Goal: Complete application form: Complete application form

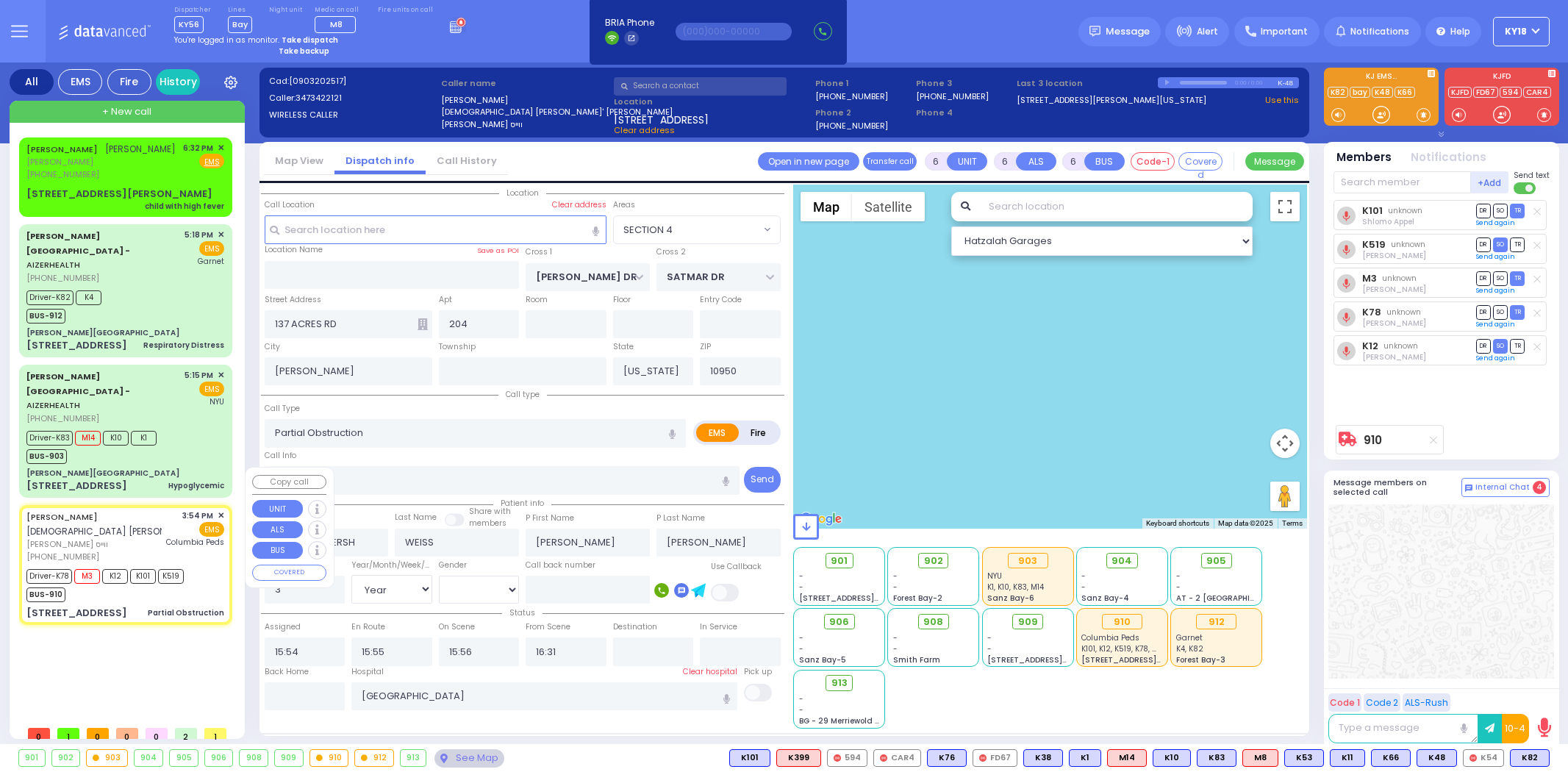
select select "SECTION 4"
select select "Year"
select select "[DEMOGRAPHIC_DATA]"
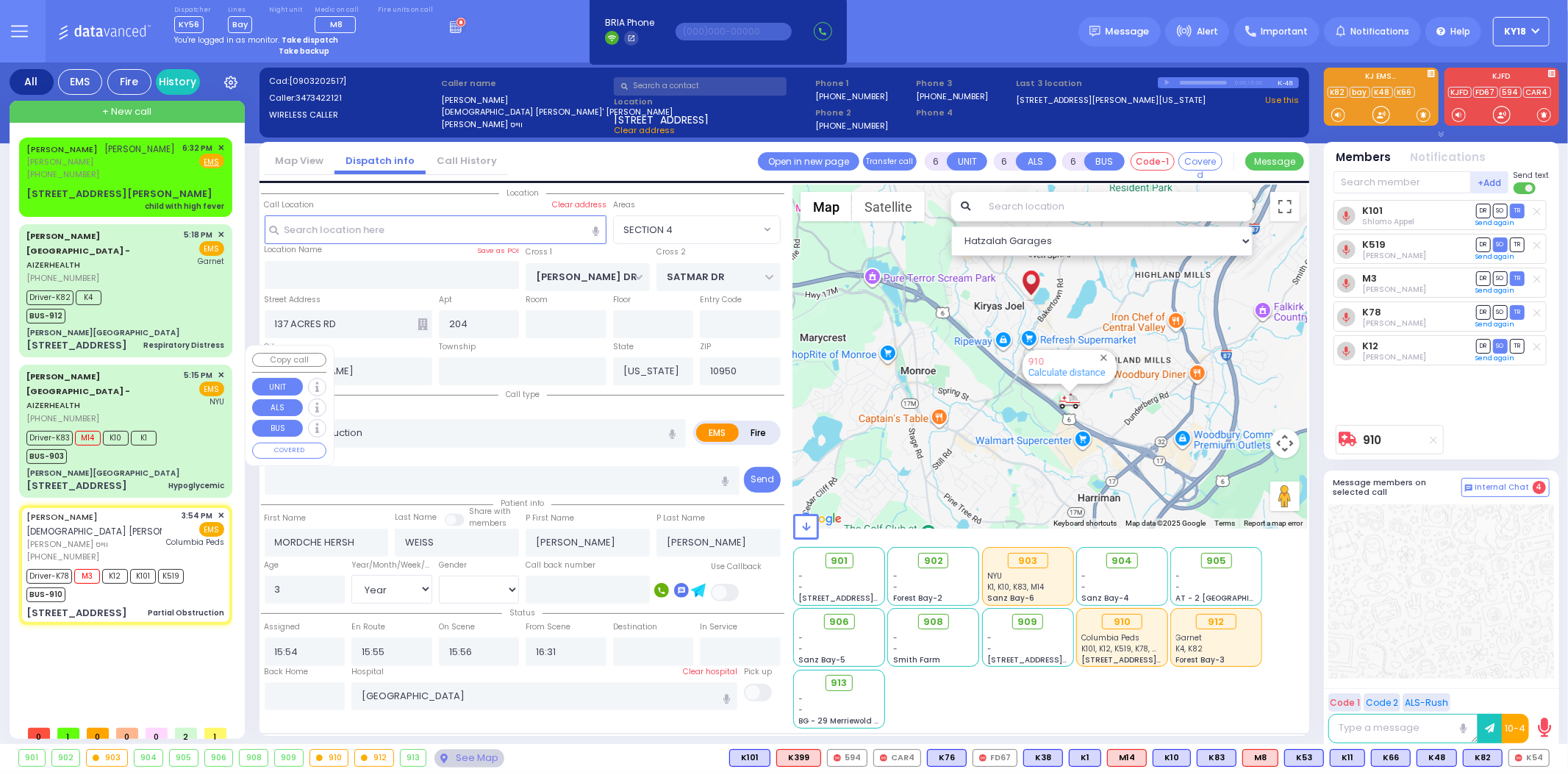
click at [176, 467] on div "[PERSON_NAME][GEOGRAPHIC_DATA]" at bounding box center [126, 472] width 198 height 11
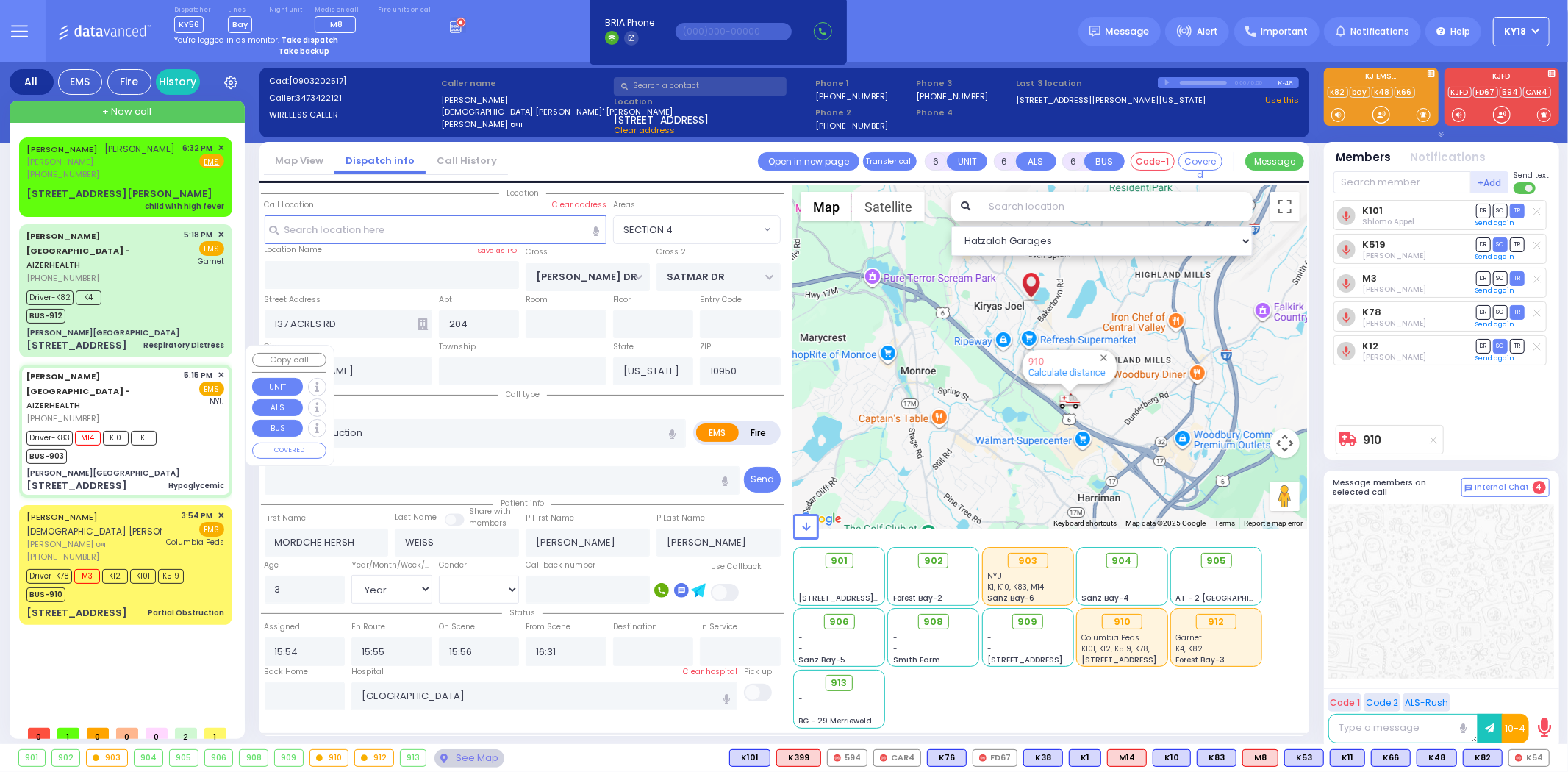
select select
type input "Hypoglycemic"
radio input "true"
type input "[PERSON_NAME]"
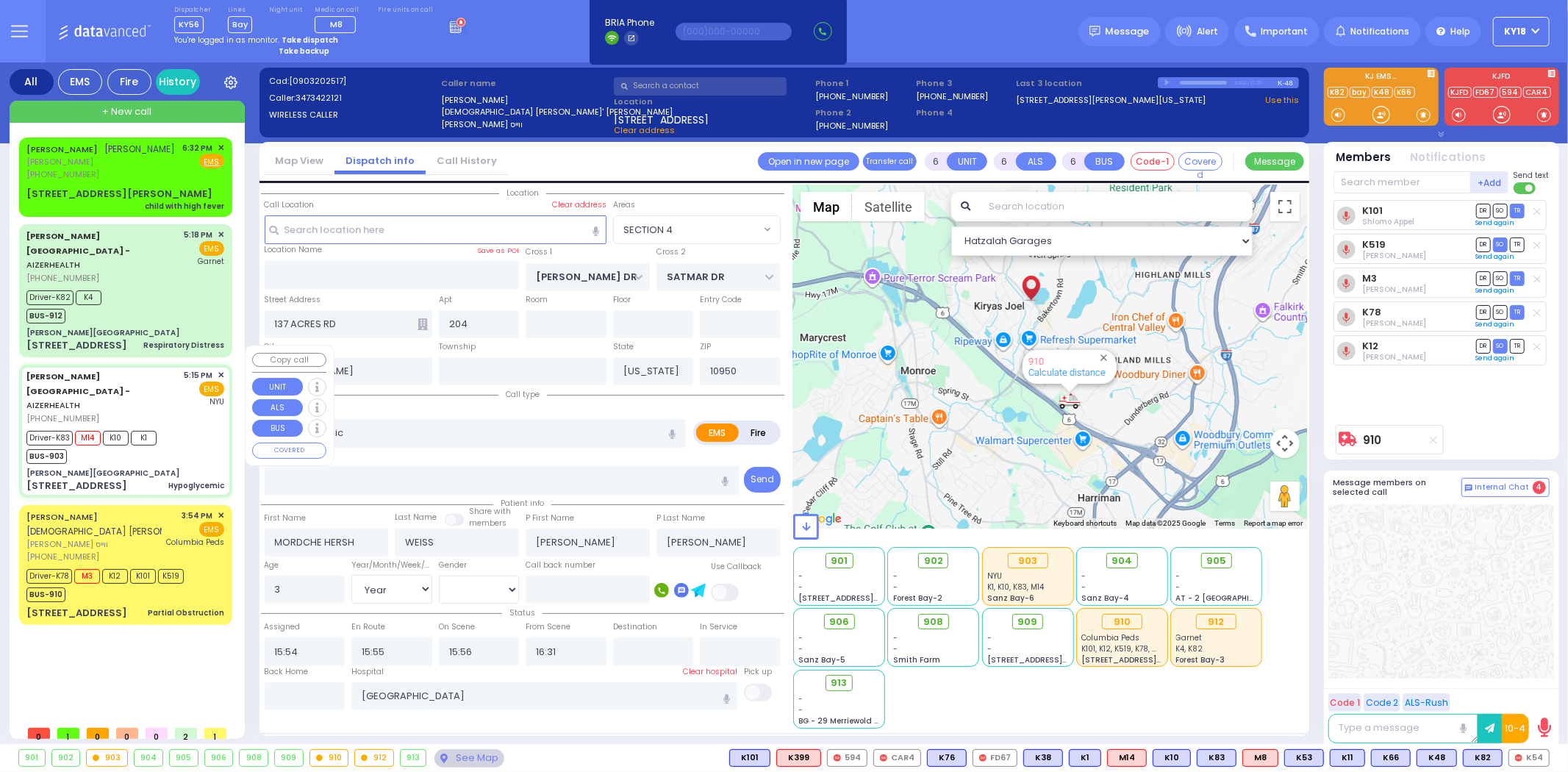
type input "75"
select select "Year"
select select "[DEMOGRAPHIC_DATA]"
type input "17:15"
type input "17:19"
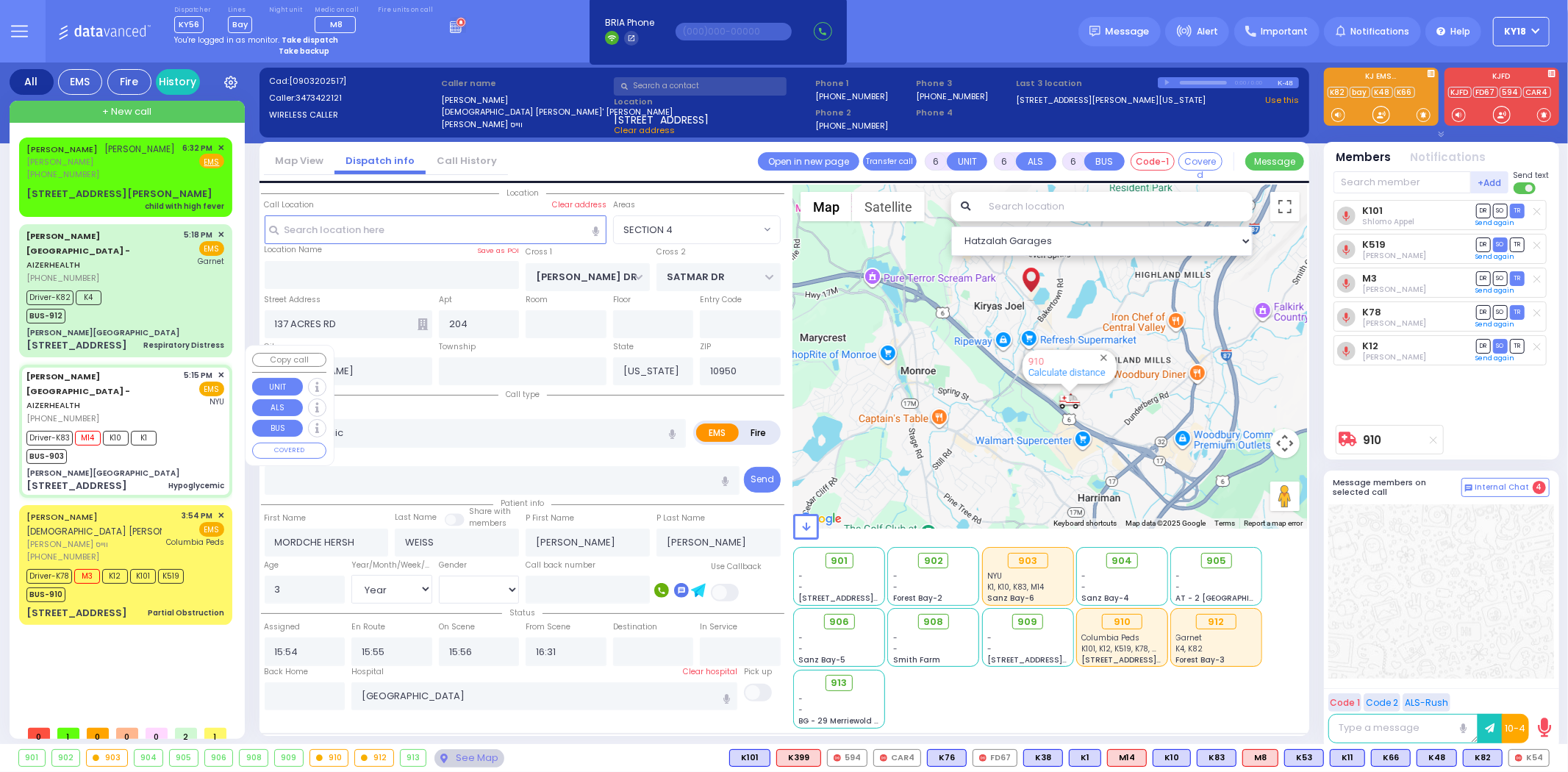
type input "17:23"
type input "18:05"
type input "[GEOGRAPHIC_DATA]"
type input "[PERSON_NAME][GEOGRAPHIC_DATA]"
type input "MERON DR"
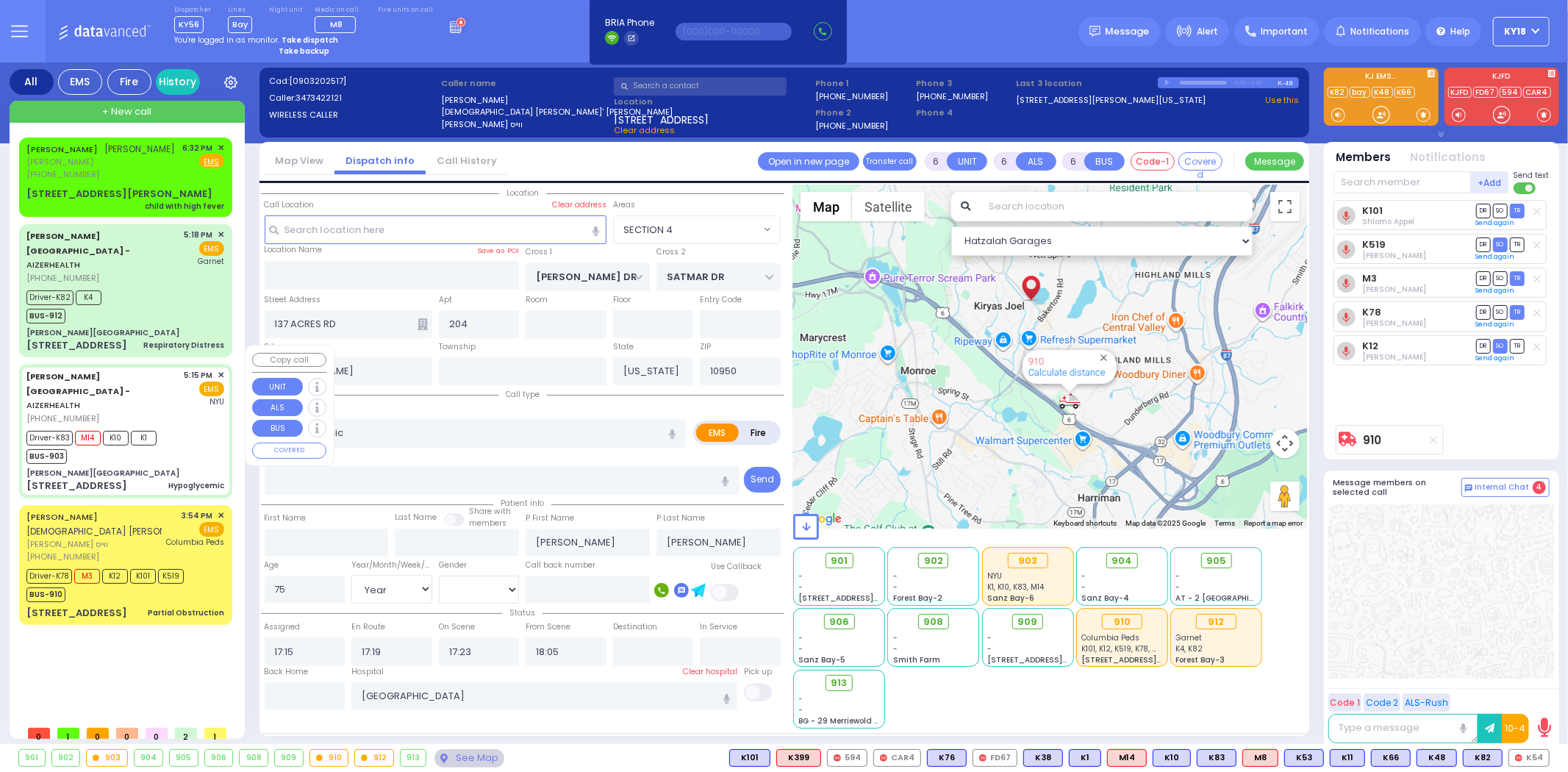
type input "RATZFERT WAY"
type input "[STREET_ADDRESS]"
type input "3"
type input "Monroe"
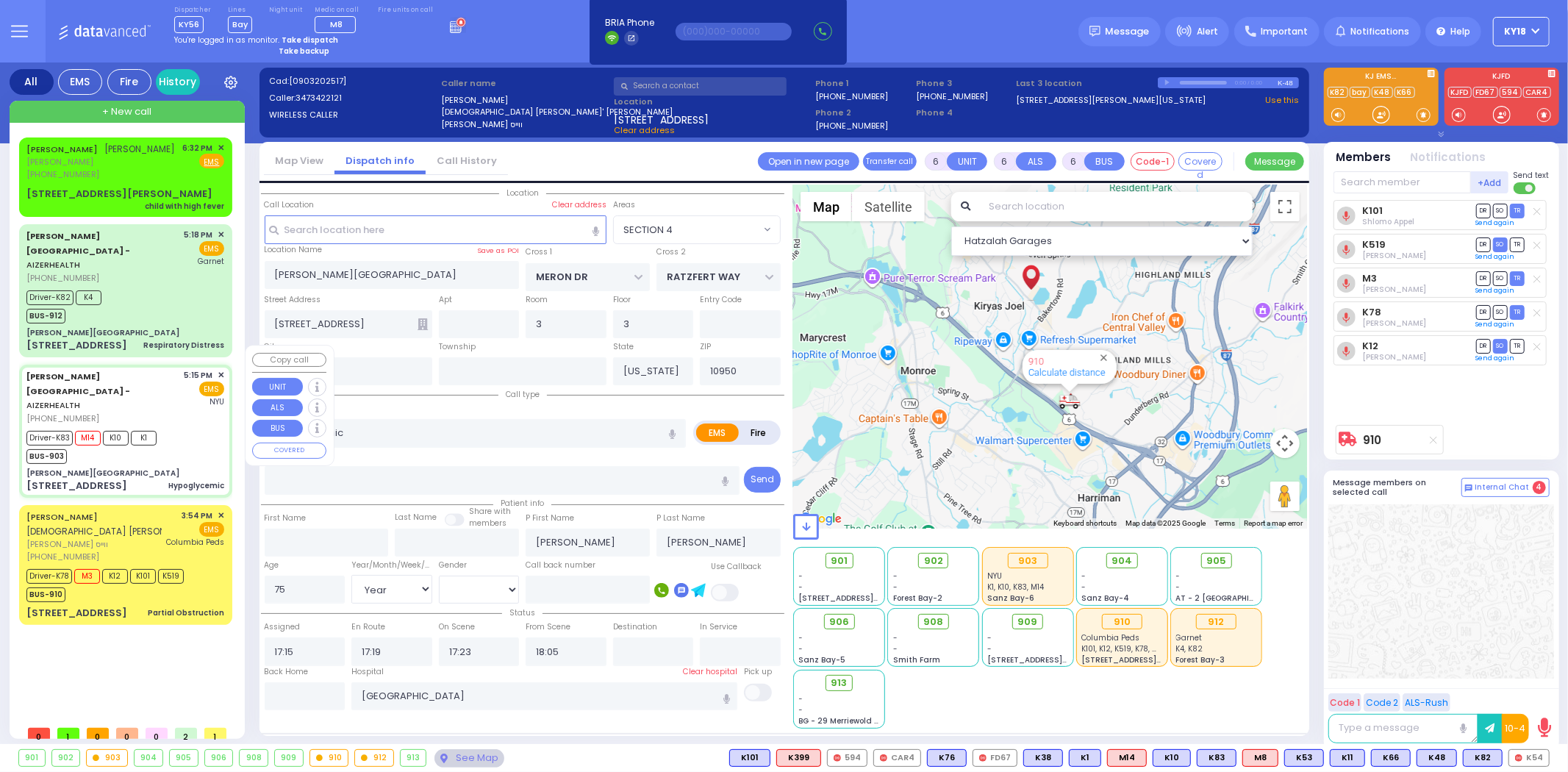
select select "Hatzalah Garages"
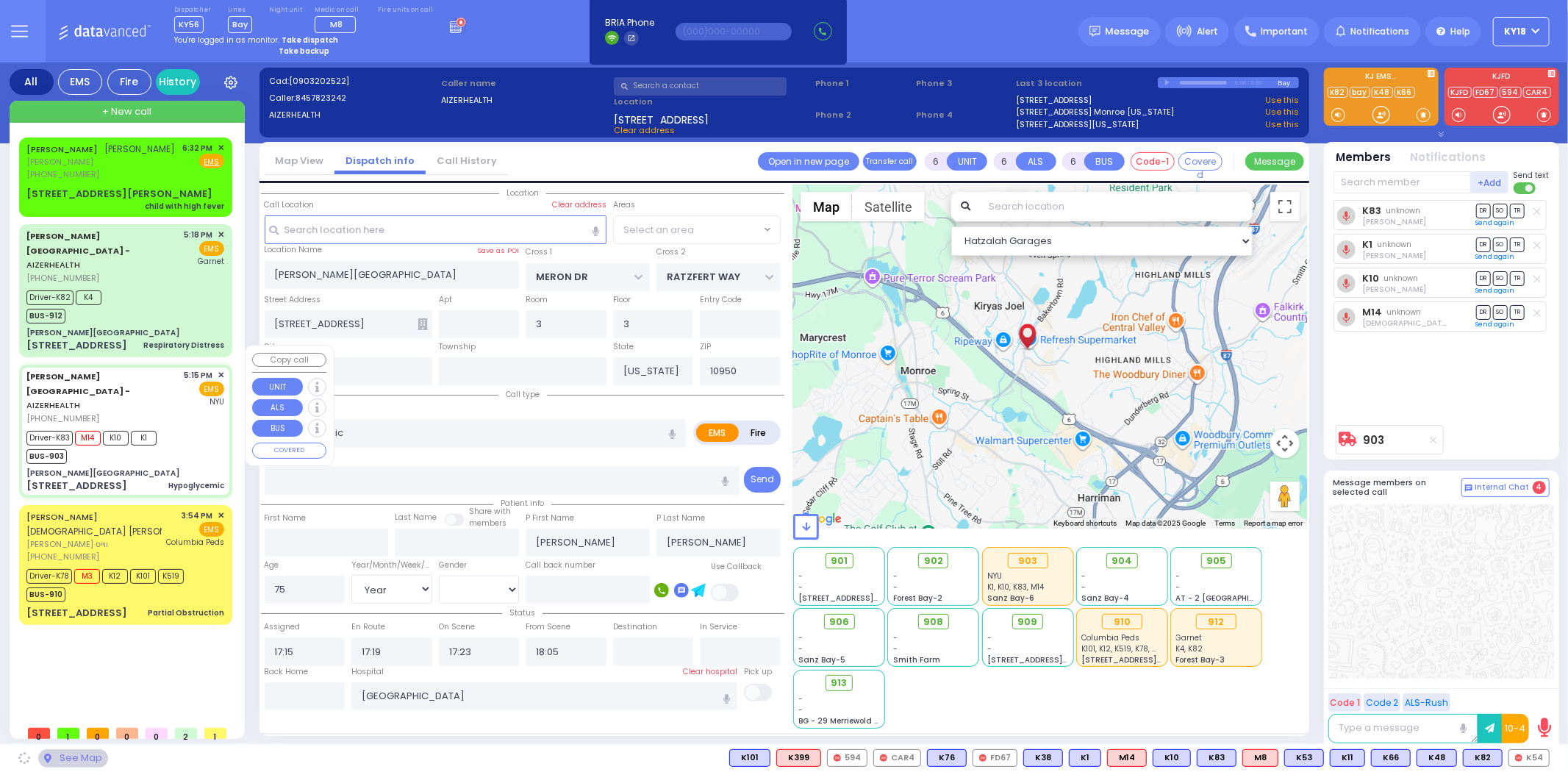
select select "SECTION 6"
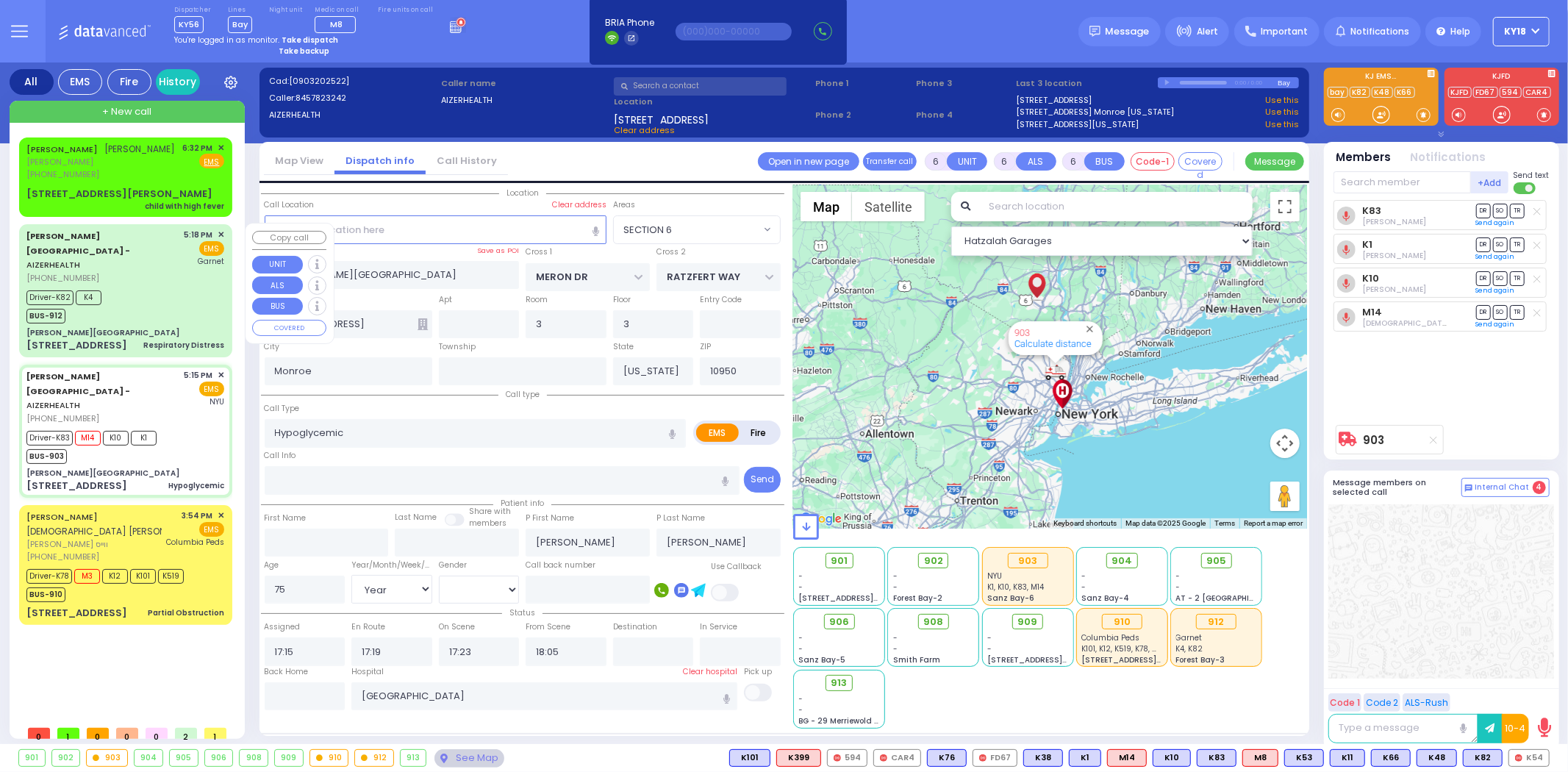
click at [170, 327] on div "[PERSON_NAME][GEOGRAPHIC_DATA]" at bounding box center [126, 332] width 198 height 11
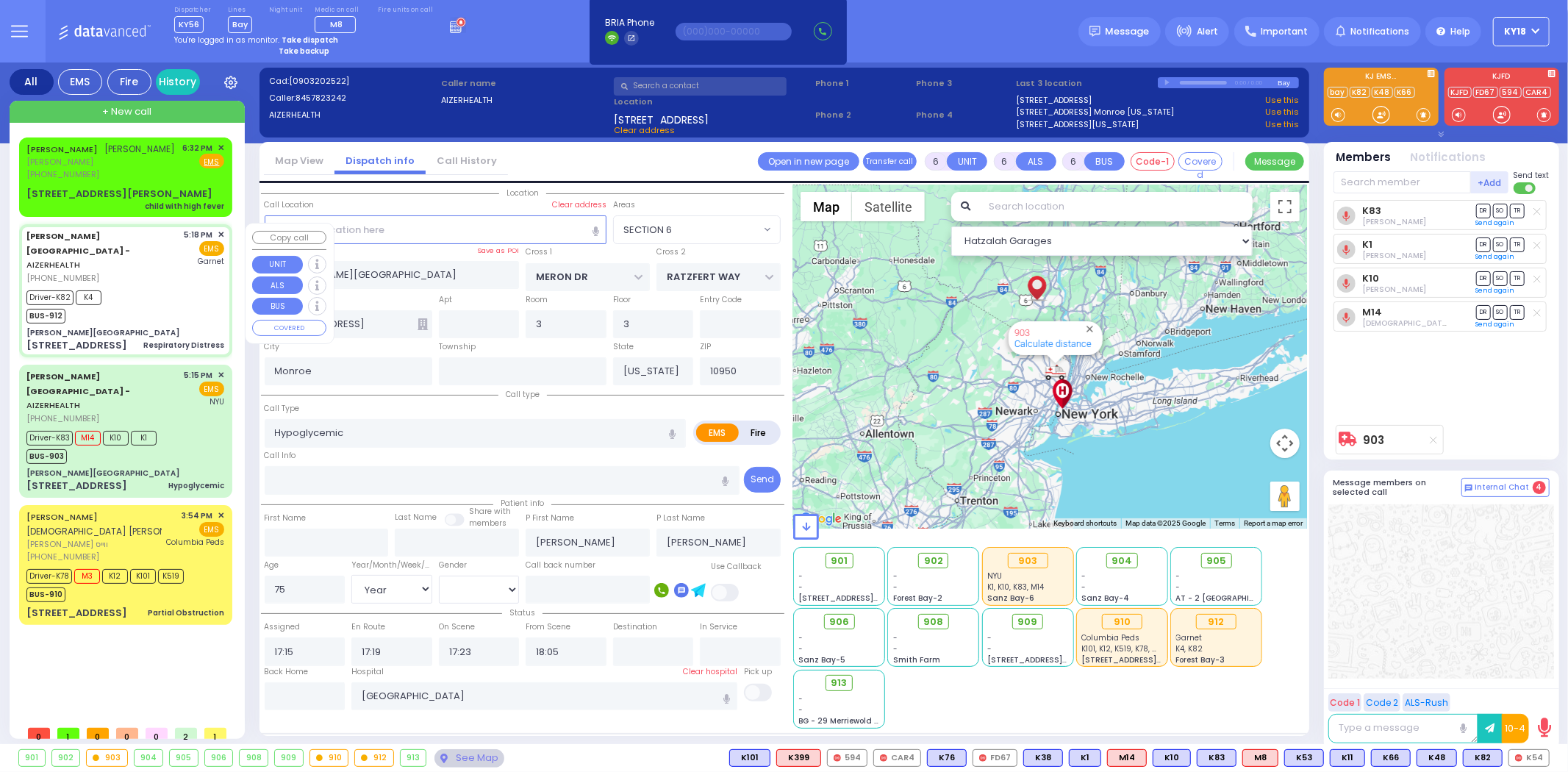
select select
type input "Respiratory Distress"
radio input "true"
type input "[PERSON_NAME]"
type input "[PERSON_NAME] [PERSON_NAME]"
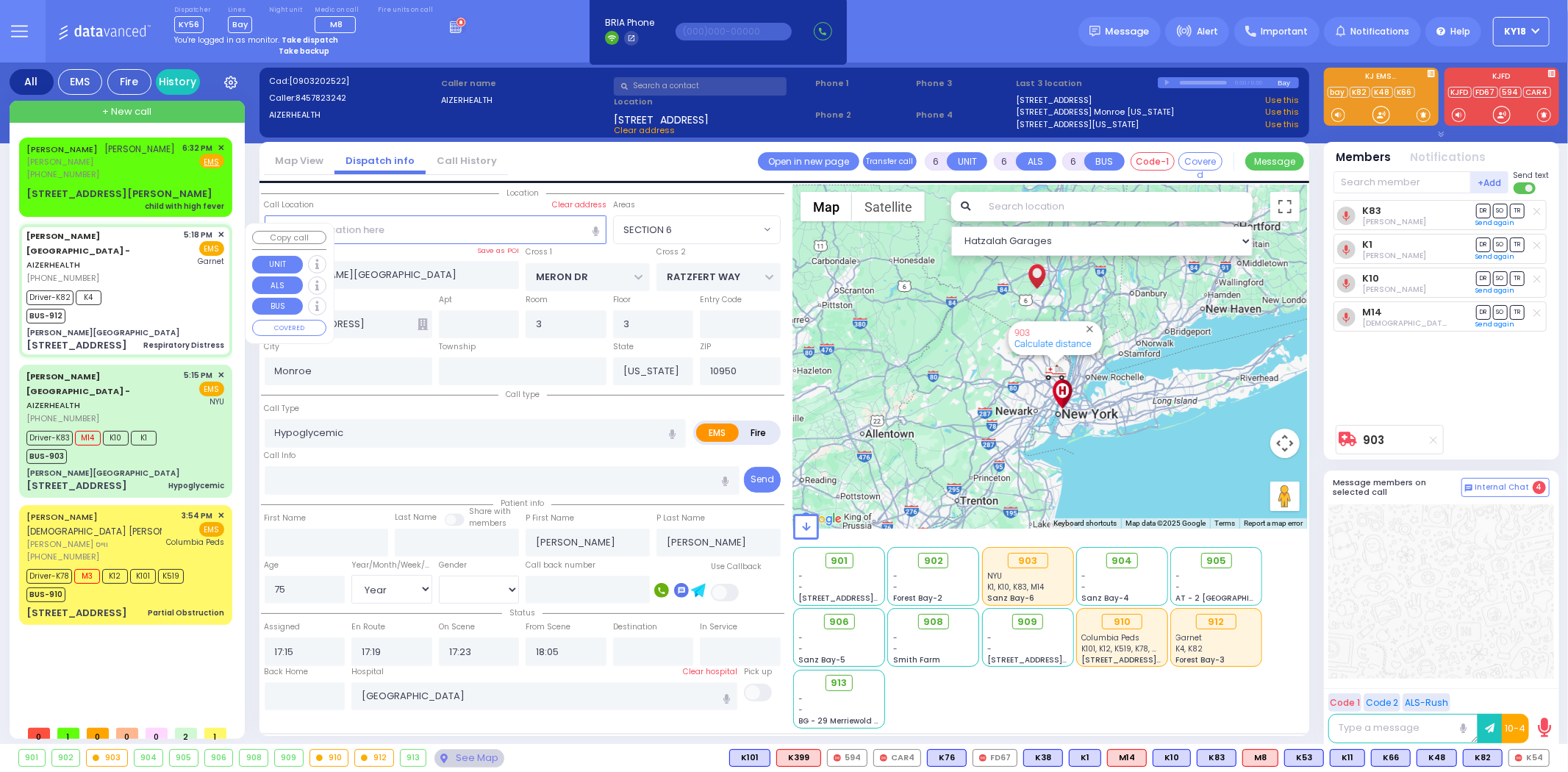
type input "1"
select select "Year"
select select "[DEMOGRAPHIC_DATA]"
type input "17:18"
type input "17:20"
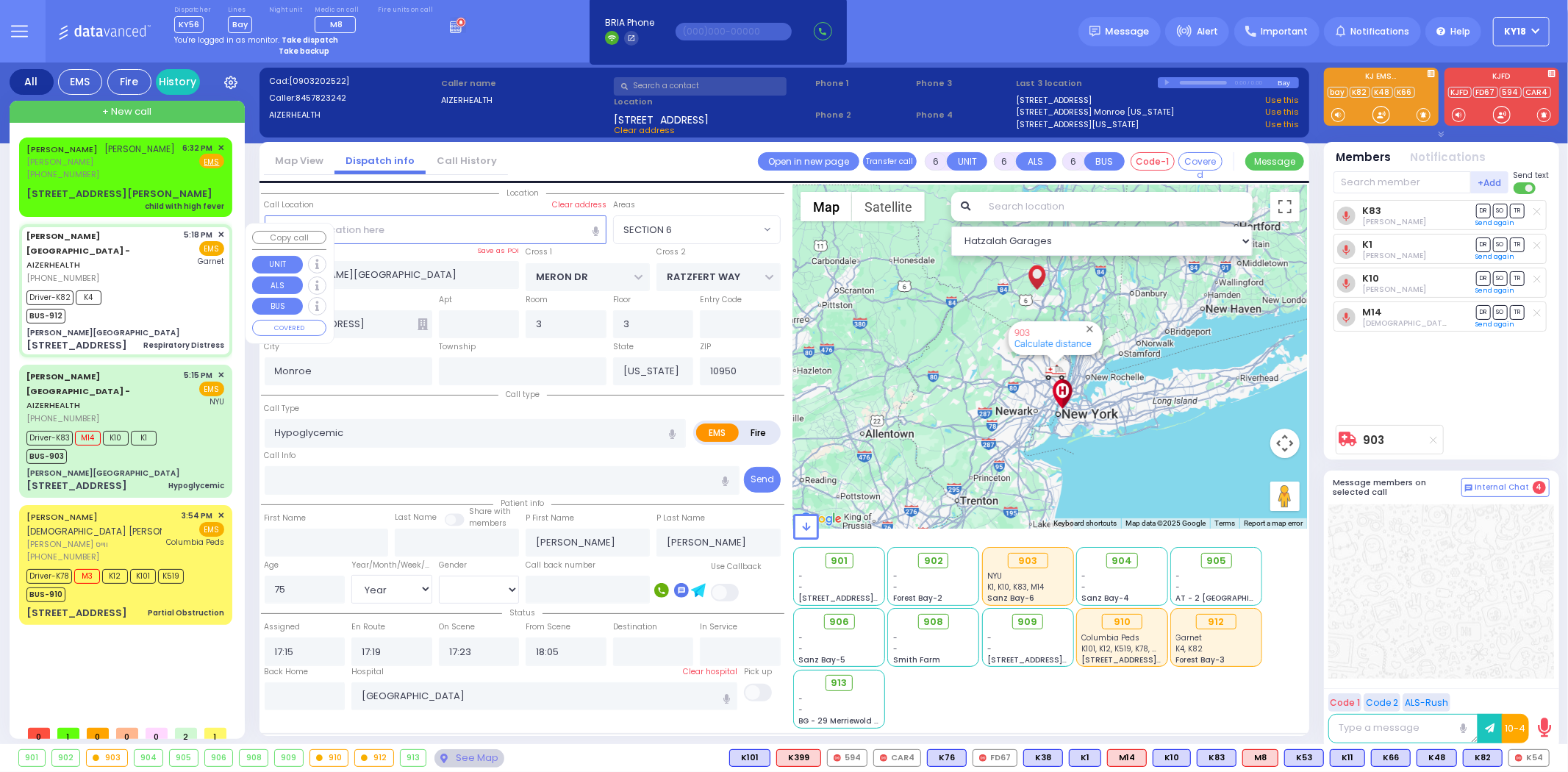
type input "17:22"
type input "17:32"
type input "17:49"
type input "[GEOGRAPHIC_DATA]"
select select "Hatzalah Garages"
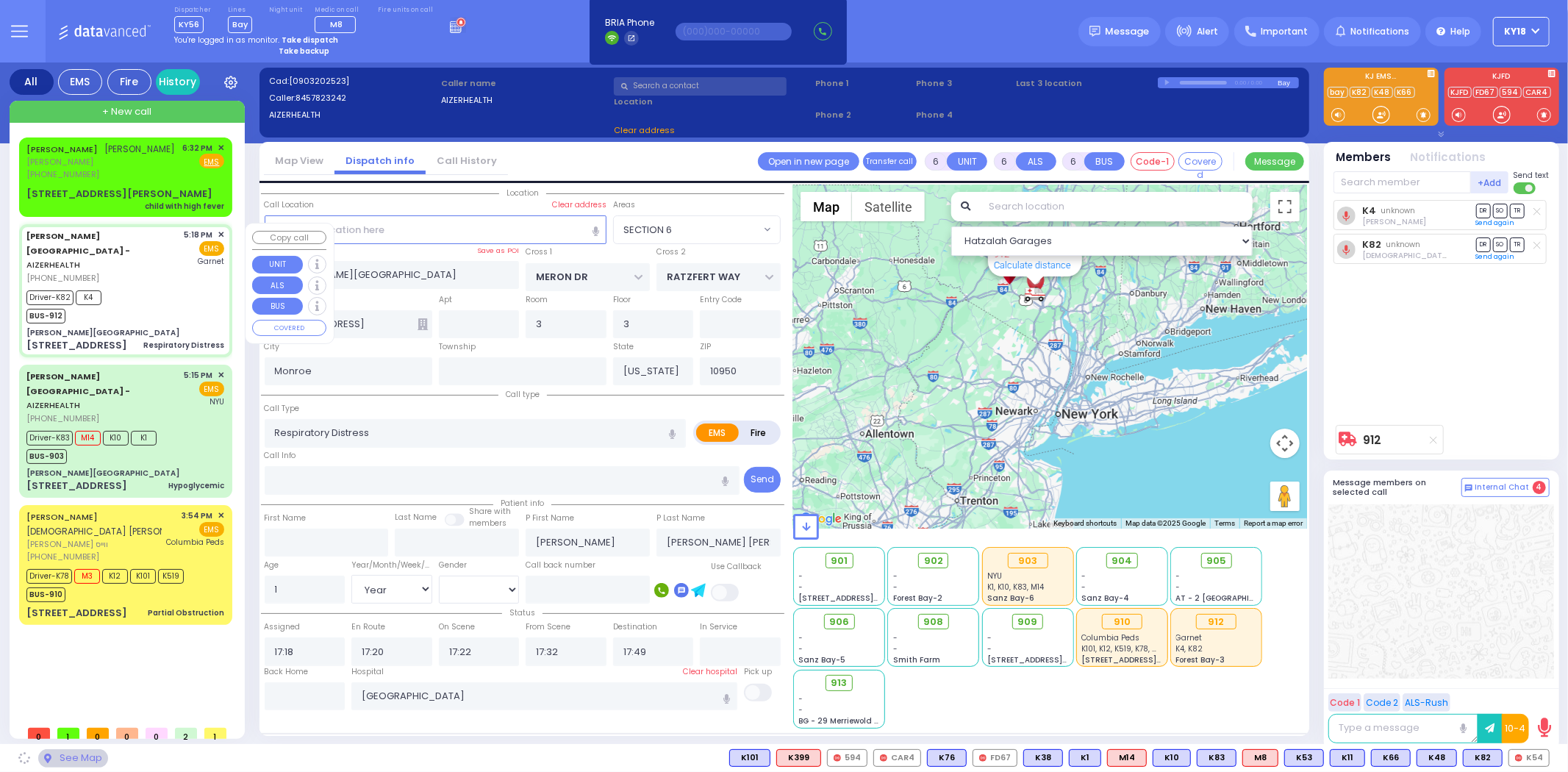
type input "[PERSON_NAME] DR"
type input "CARTER LN"
type input "[STREET_ADDRESS]"
type input "11"
type input "[PERSON_NAME]"
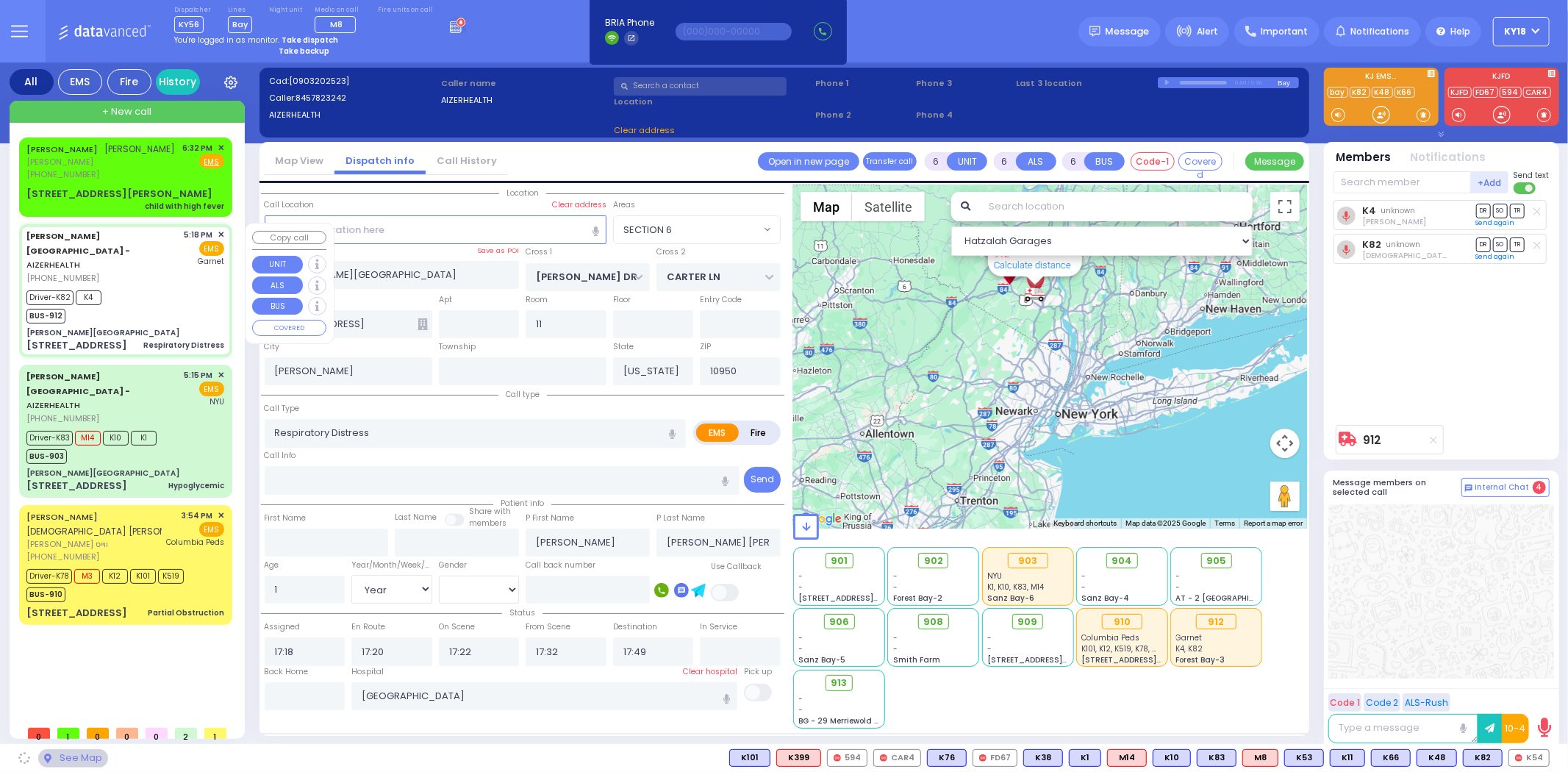
select select "SECTION 2"
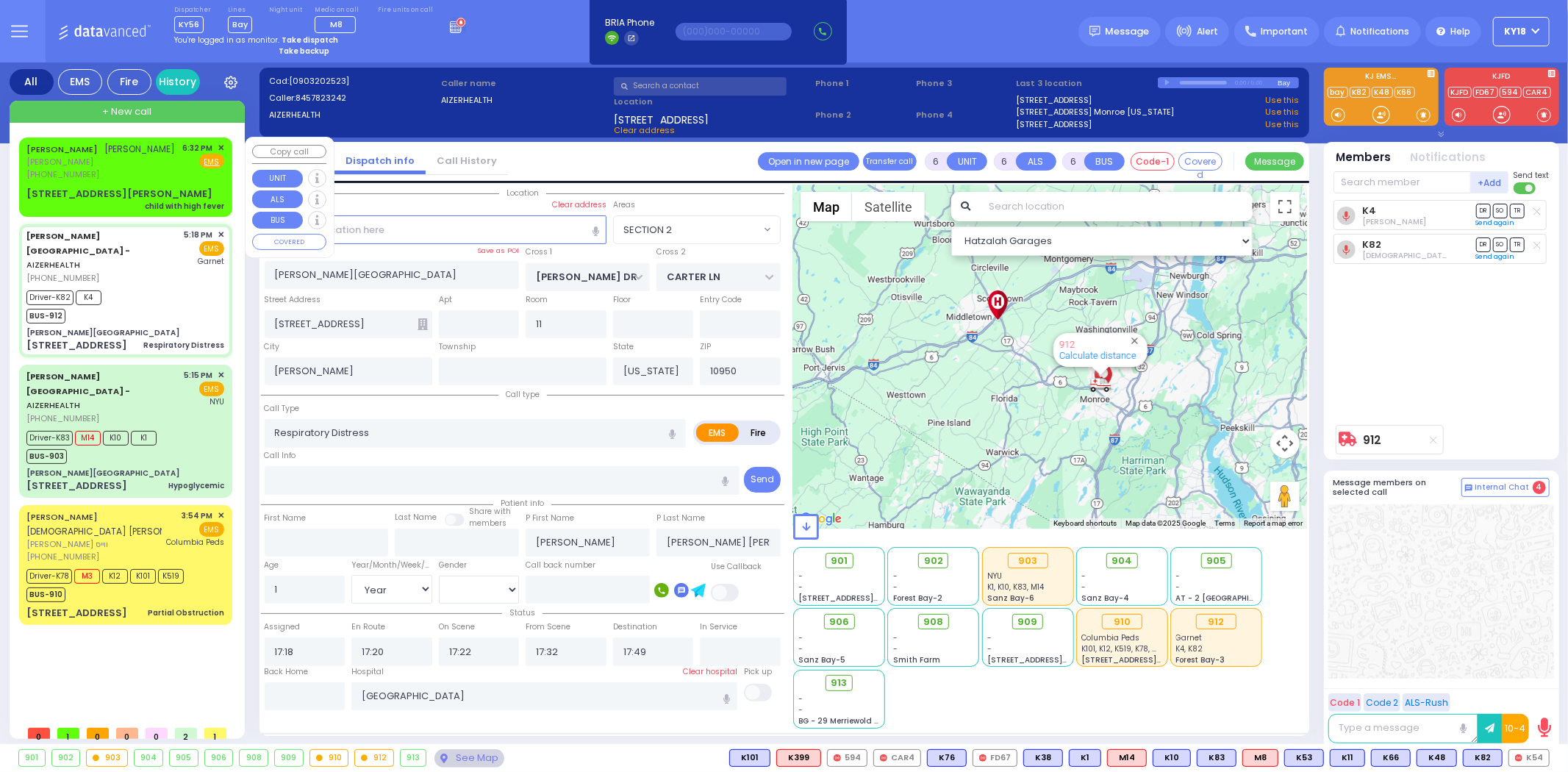
click at [192, 181] on div "[PERSON_NAME] [PERSON_NAME] [PERSON_NAME] [PHONE_NUMBER] 6:32 PM ✕ Fire EMS" at bounding box center [126, 176] width 207 height 75
type input "2"
type input "1"
select select
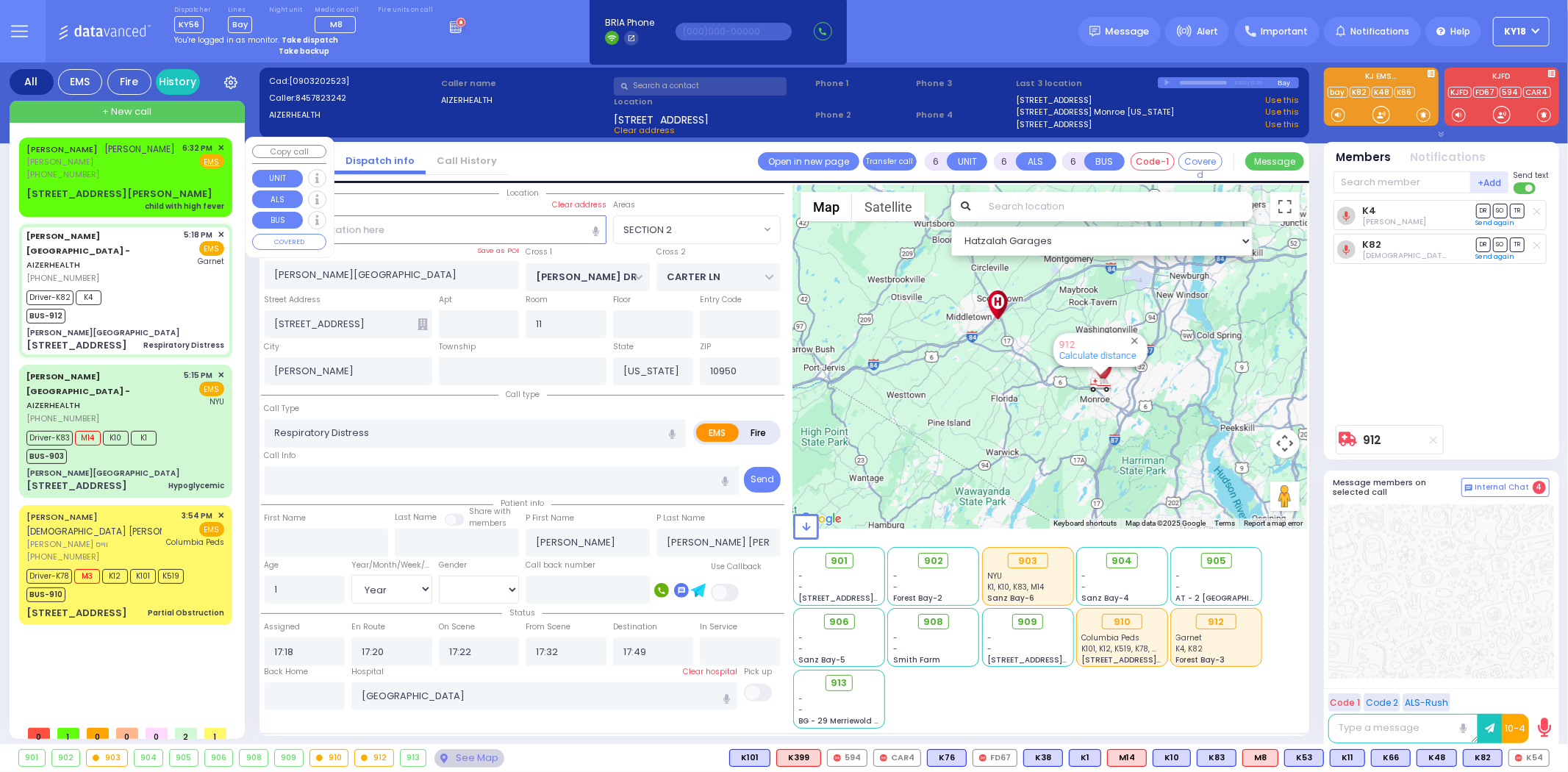
type input "child with high fever"
radio input "true"
type input "[PERSON_NAME]"
select select
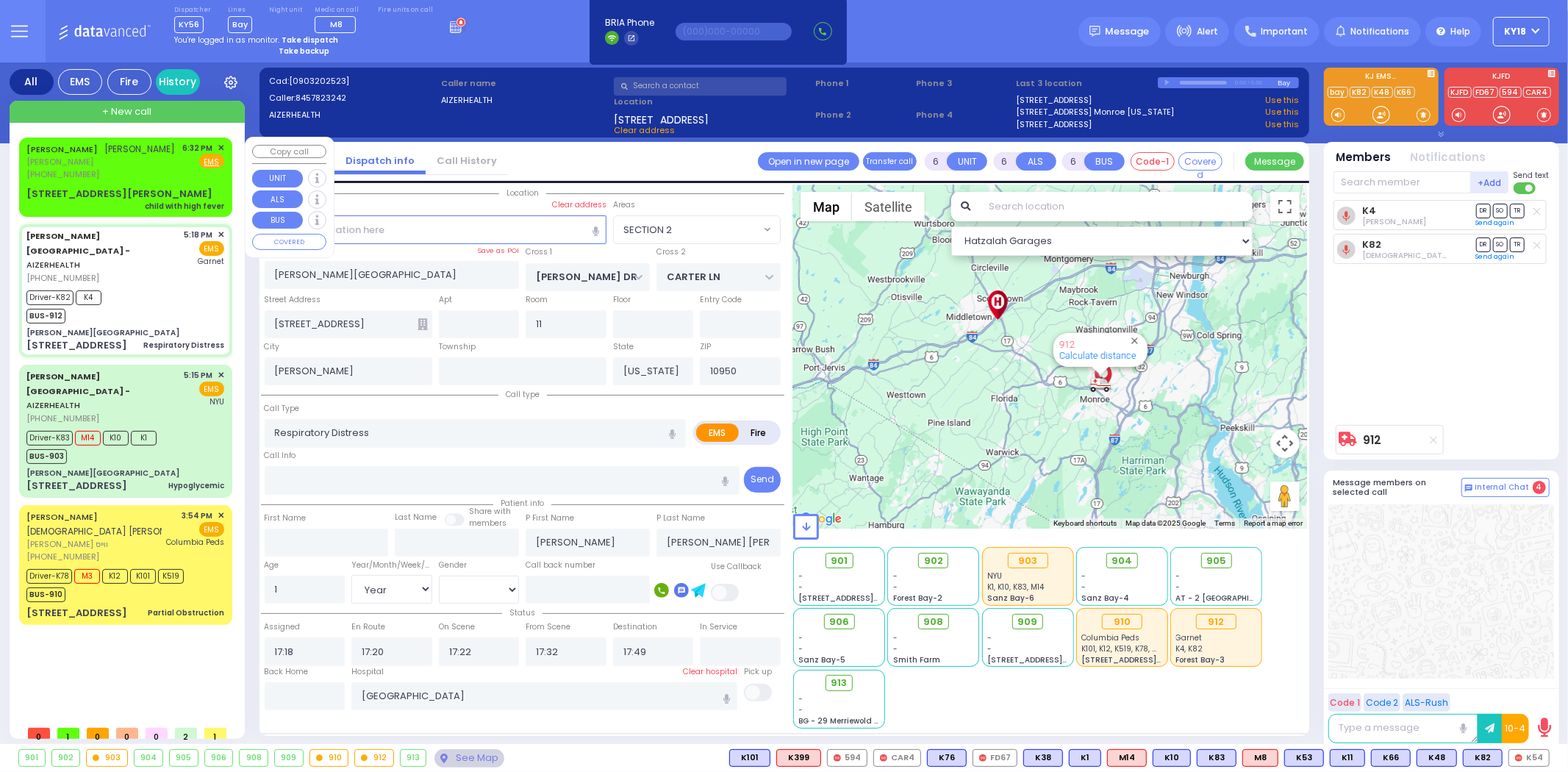
select select
type input "18:32"
select select "Hatzalah Garages"
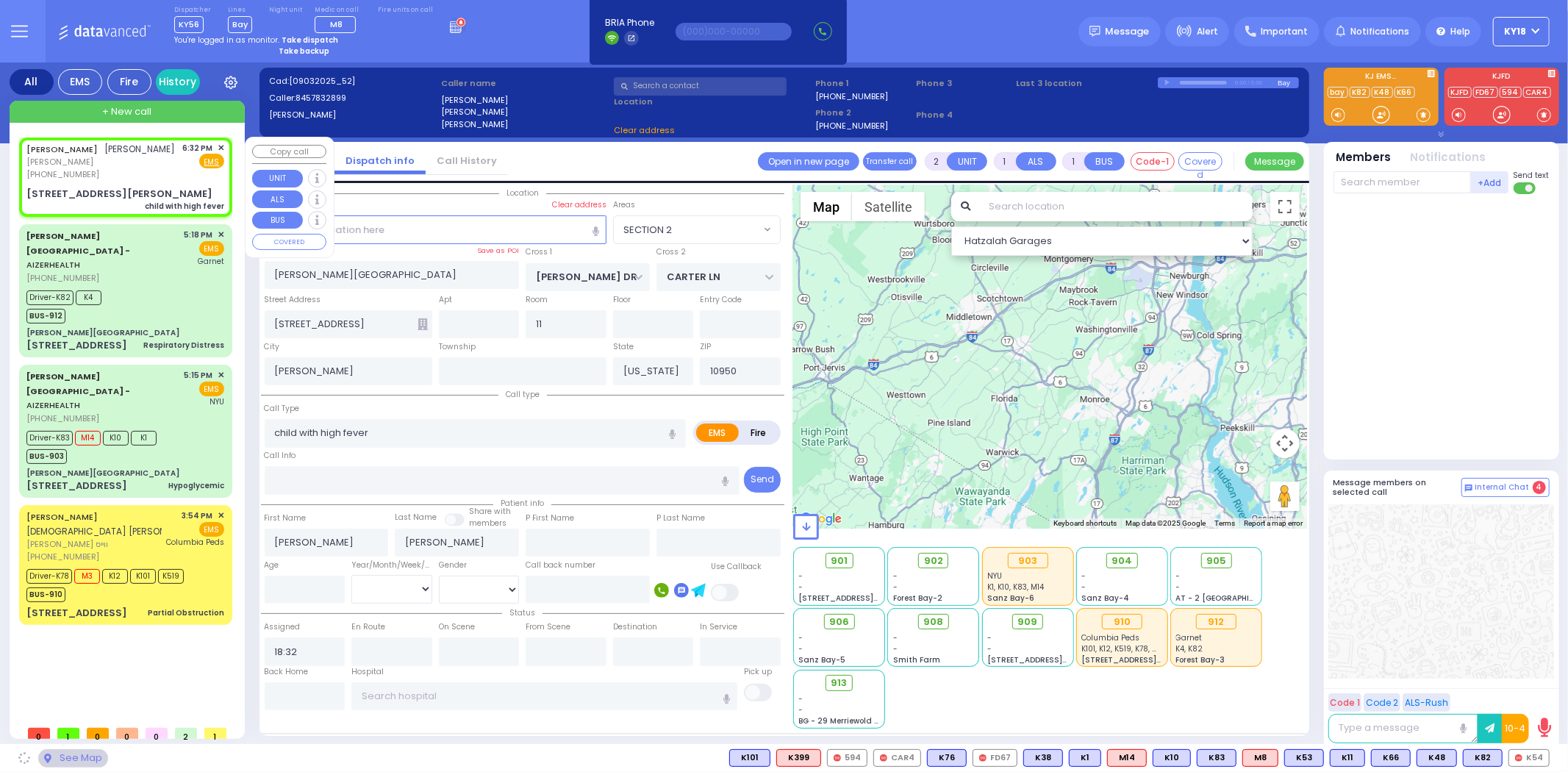
type input "KAHAN DR"
type input "KERESTIER COURT"
type input "26 [PERSON_NAME] BLVD"
type input "204"
type input "Monroe"
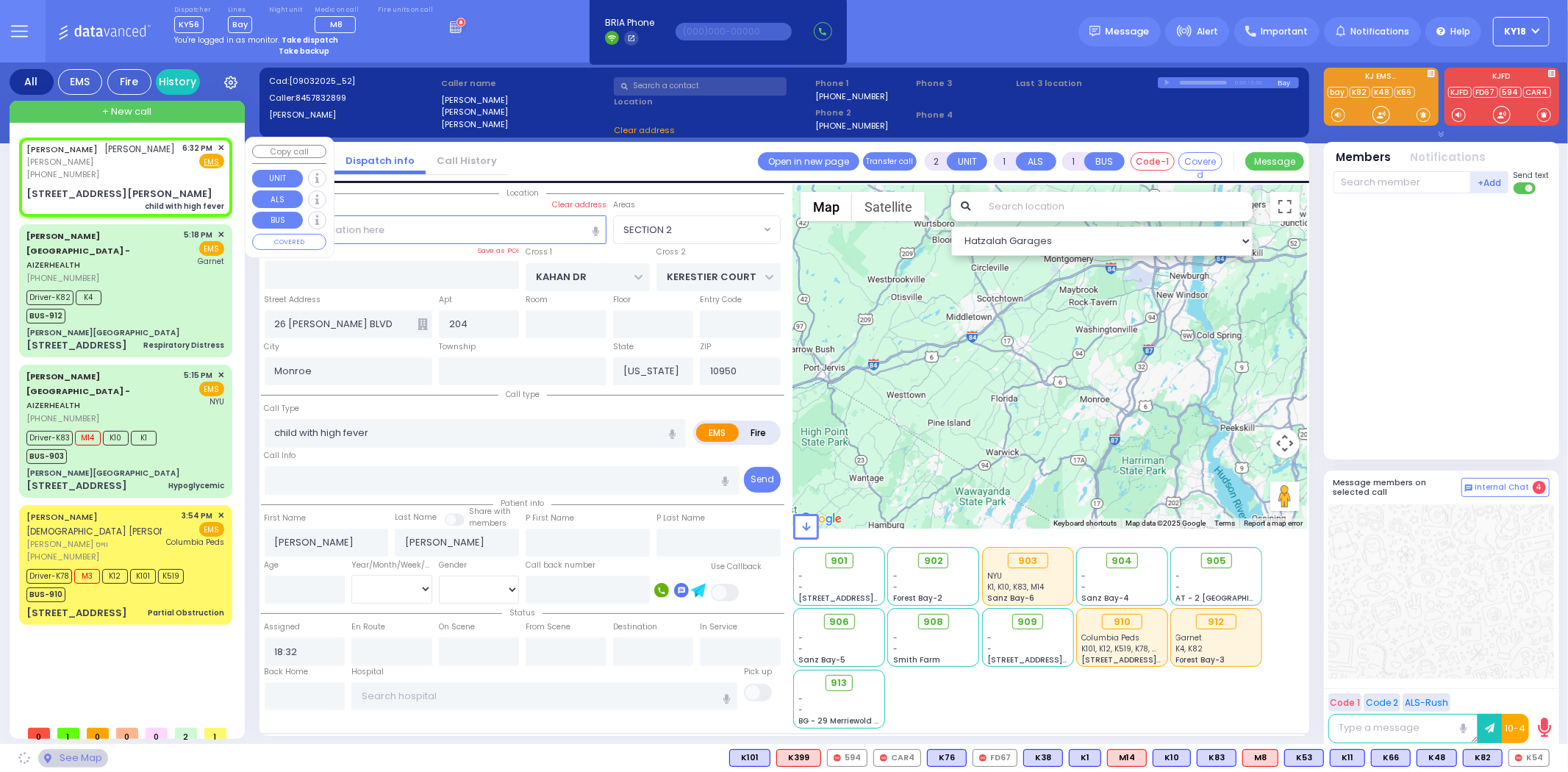
select select "SECTION 4"
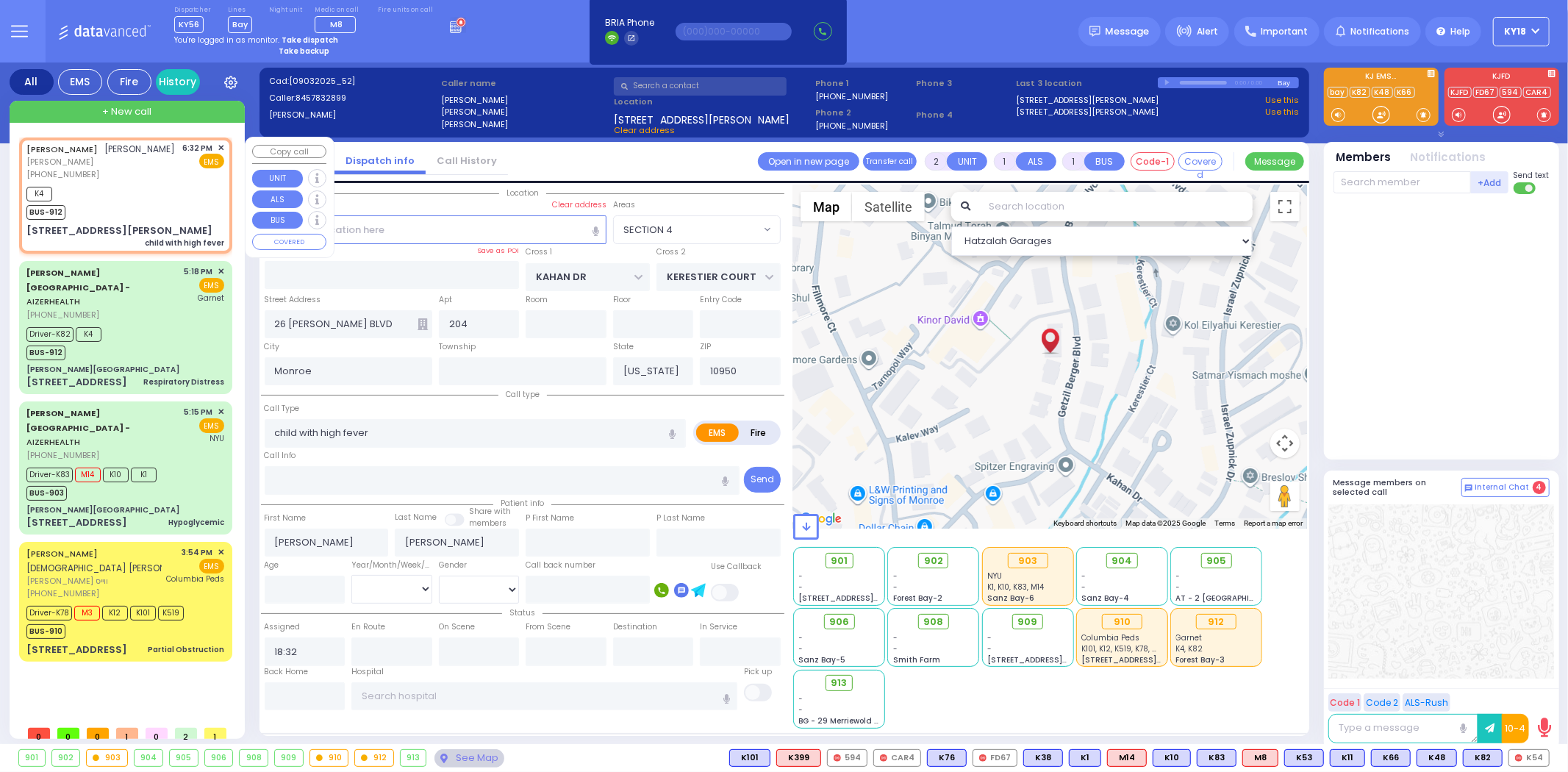
select select
radio input "true"
select select
type input "18:36"
select select "Hatzalah Garages"
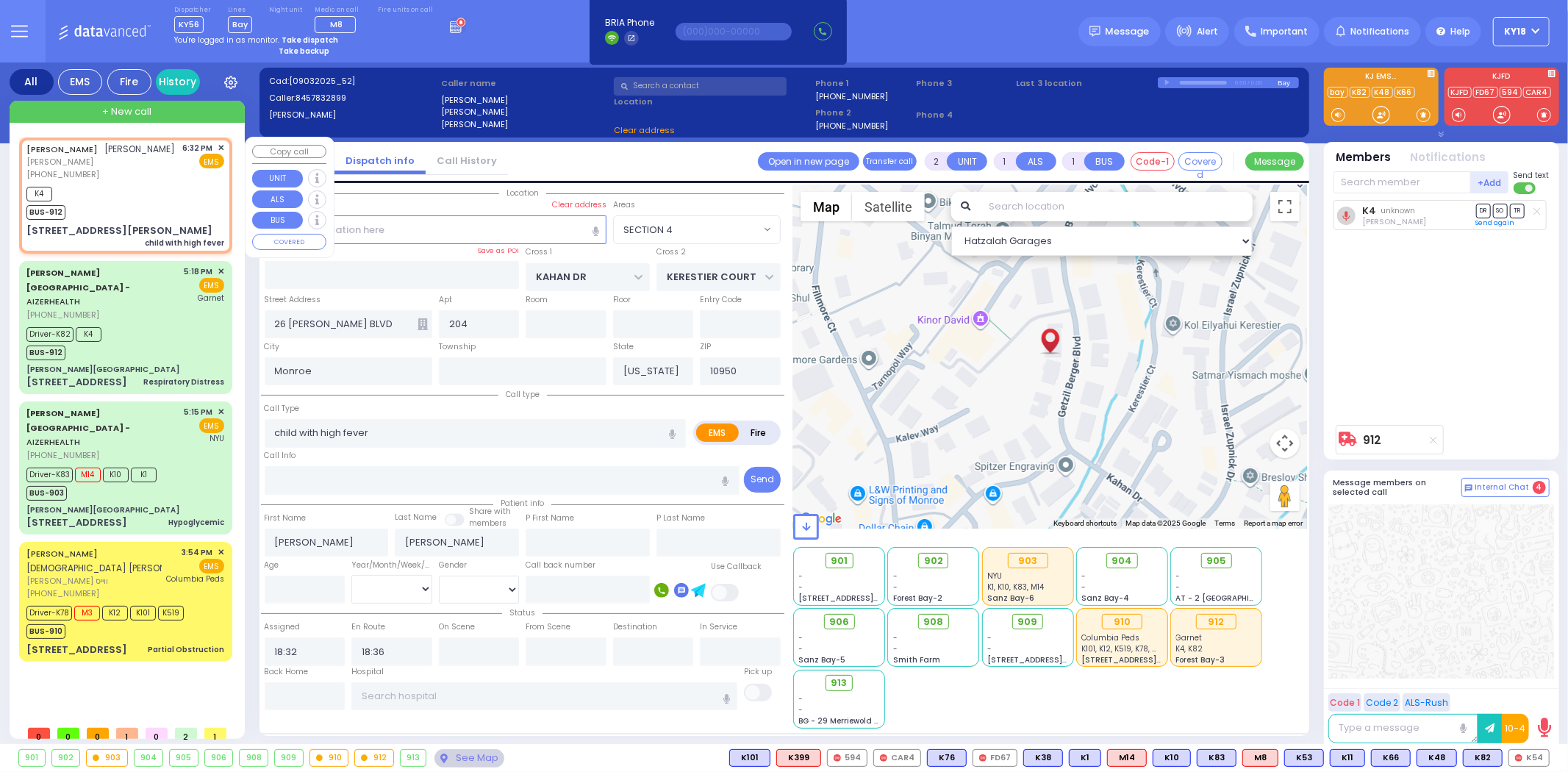
select select "SECTION 4"
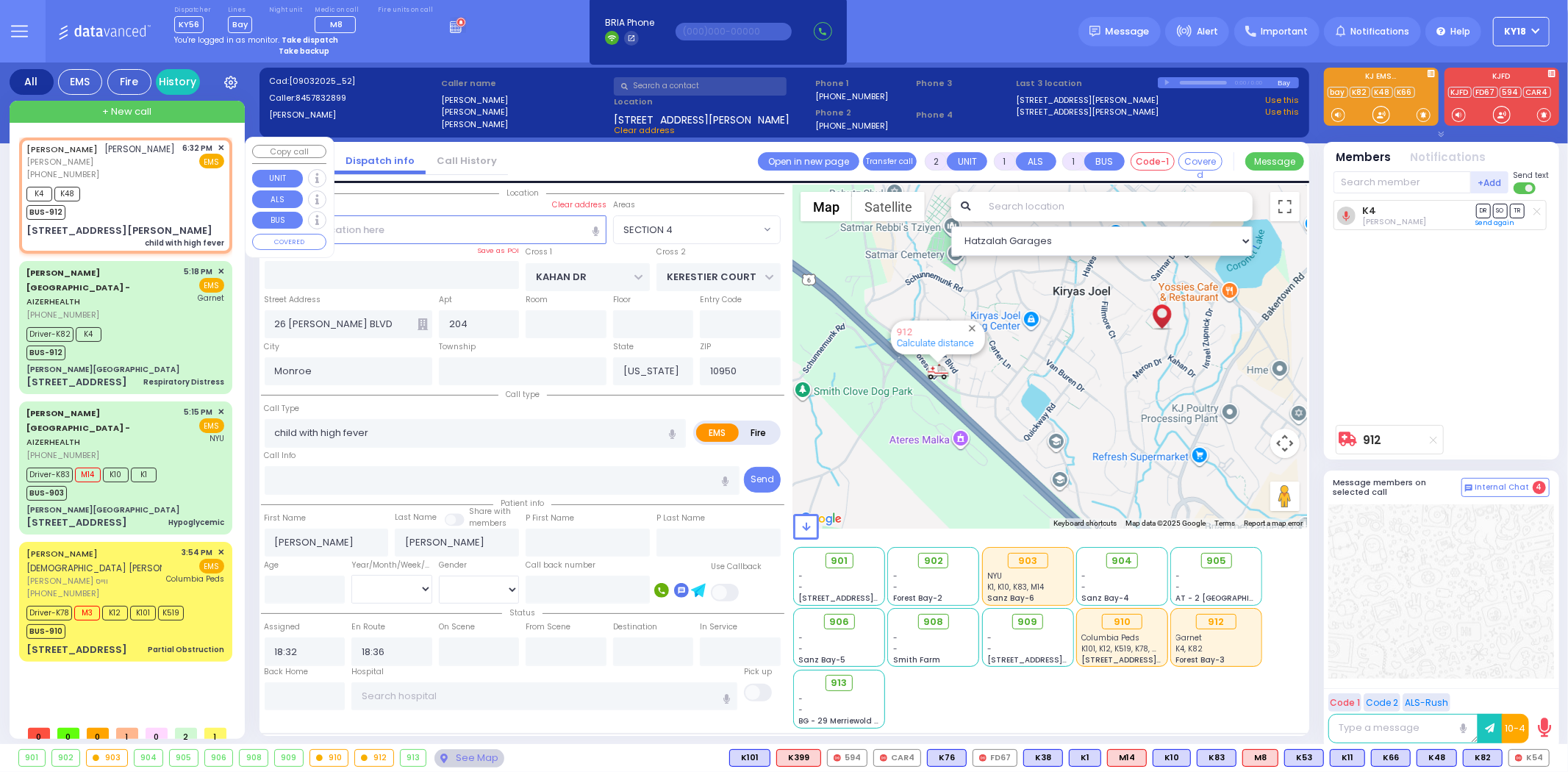
select select
radio input "true"
select select
select select "Hatzalah Garages"
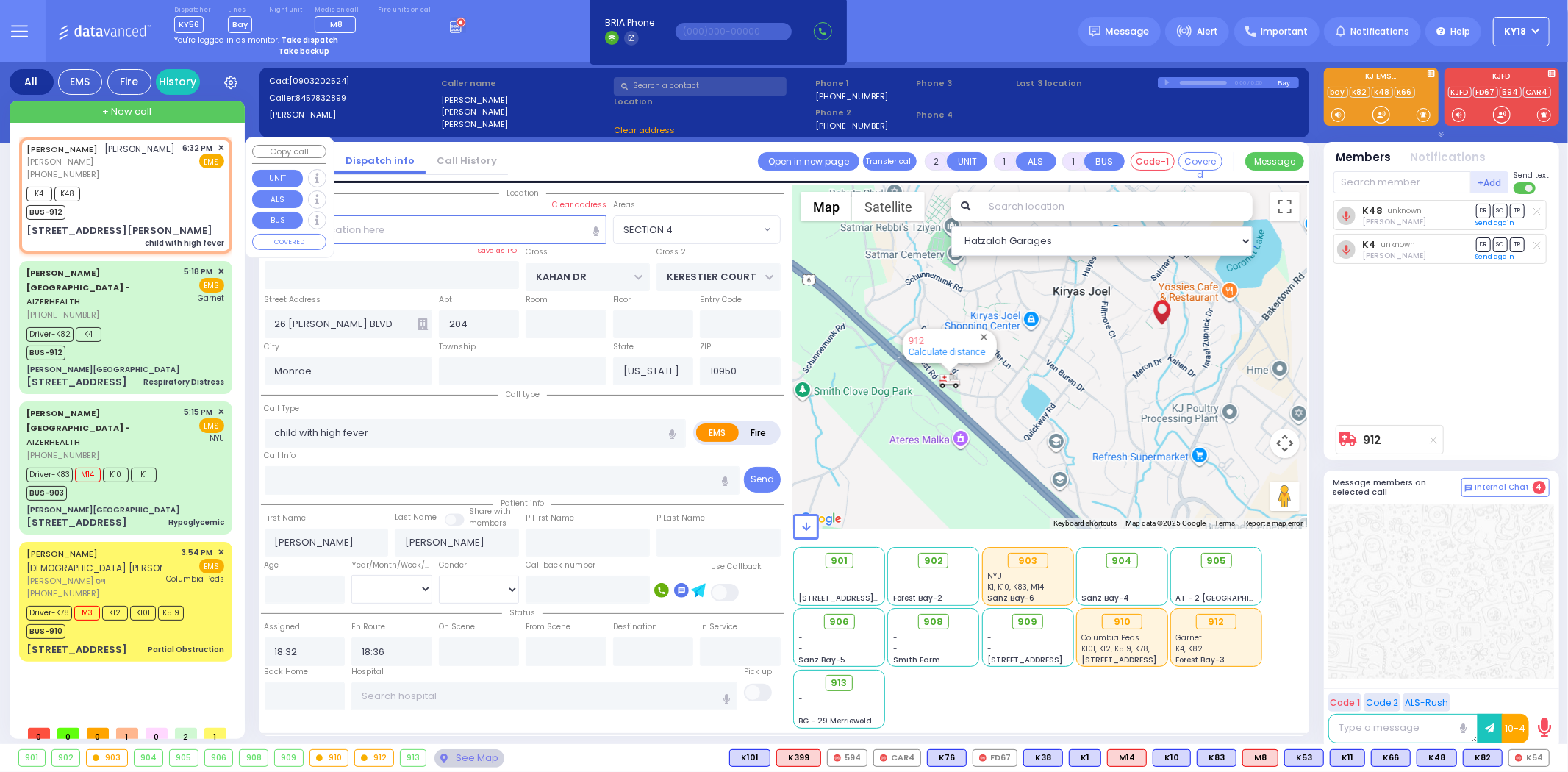
select select "SECTION 4"
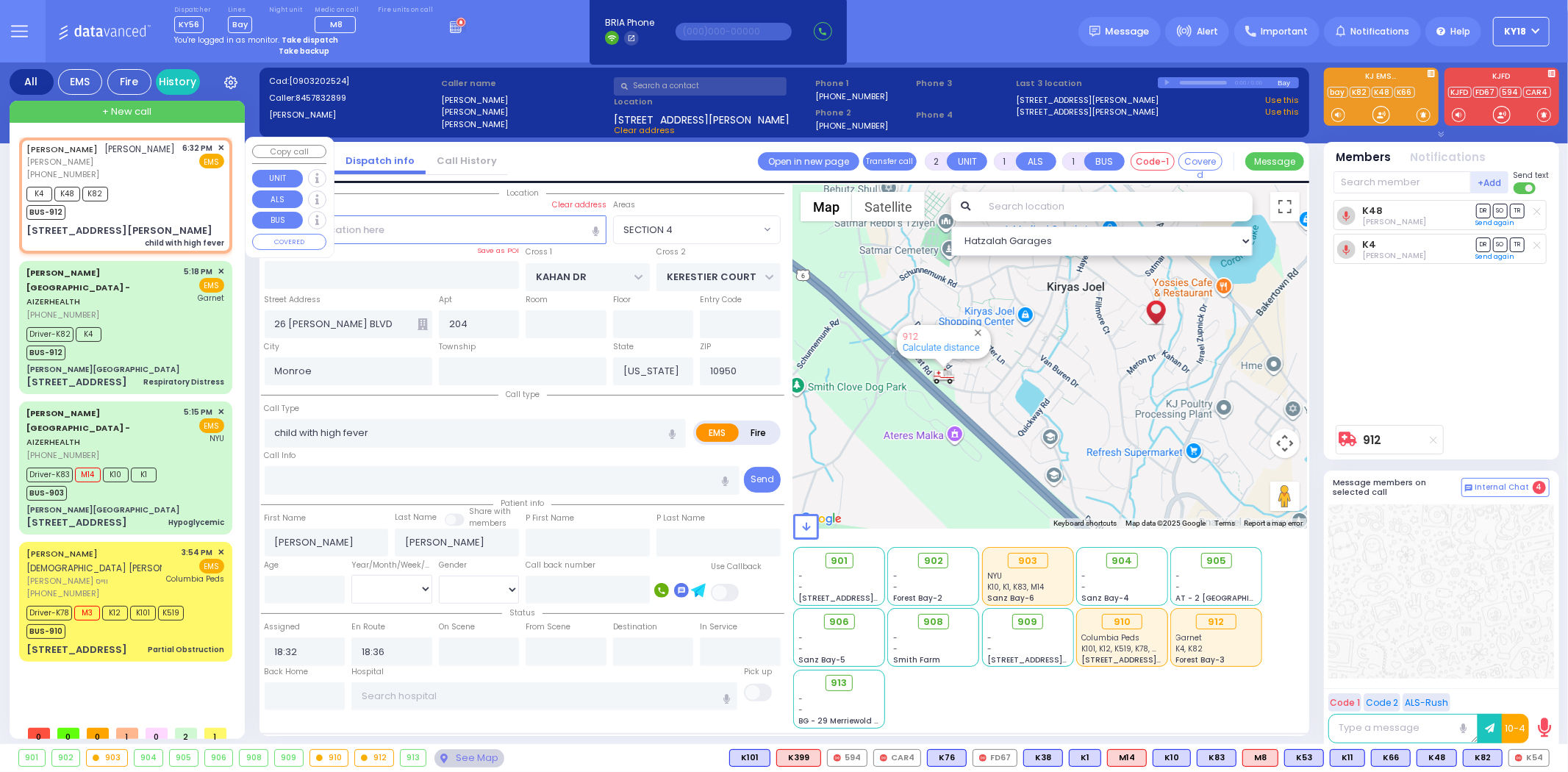
select select
radio input "true"
select select
select select "Hatzalah Garages"
select select "SECTION 4"
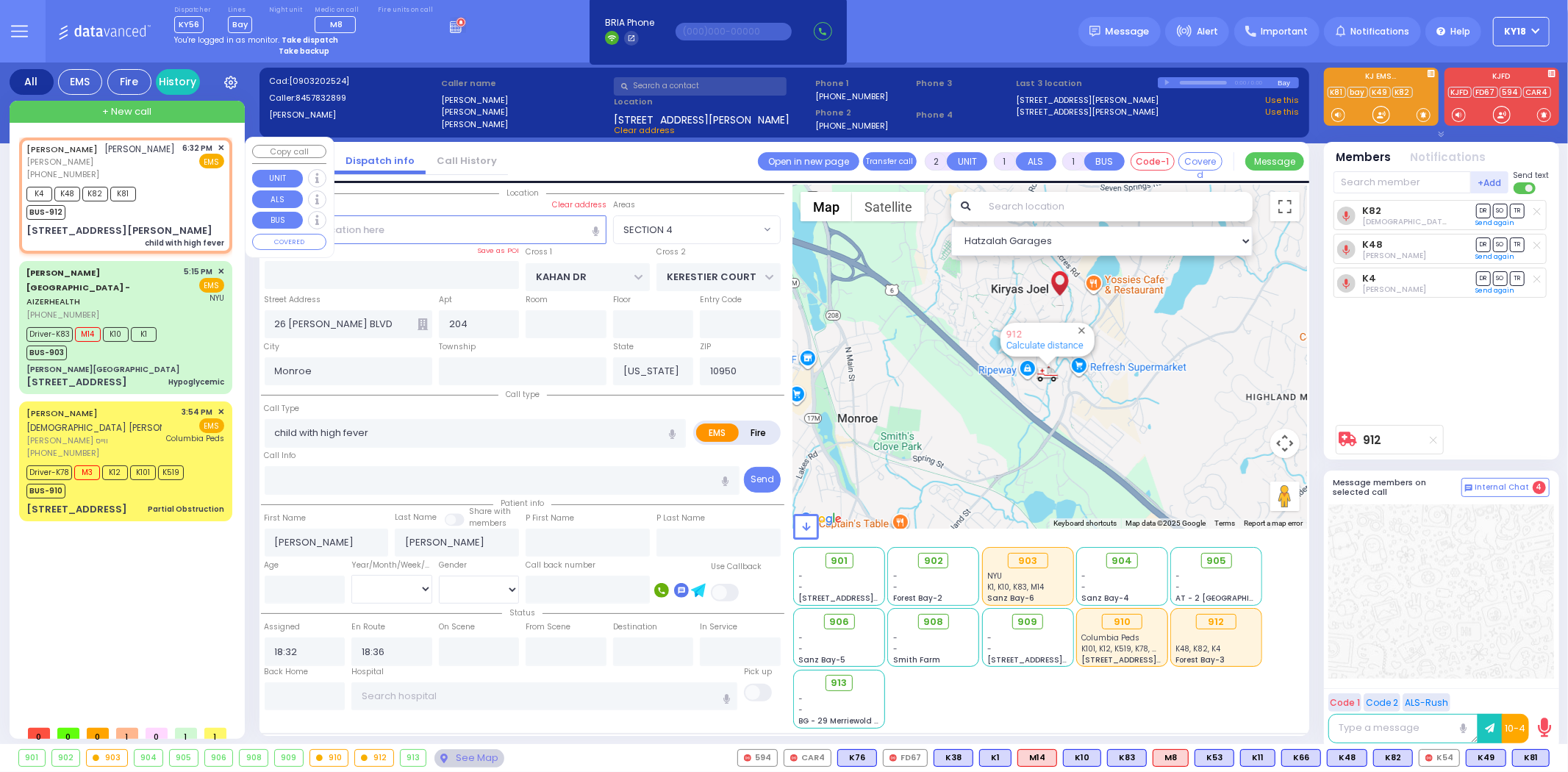
select select
radio input "true"
select select
select select "Hatzalah Garages"
select select "SECTION 4"
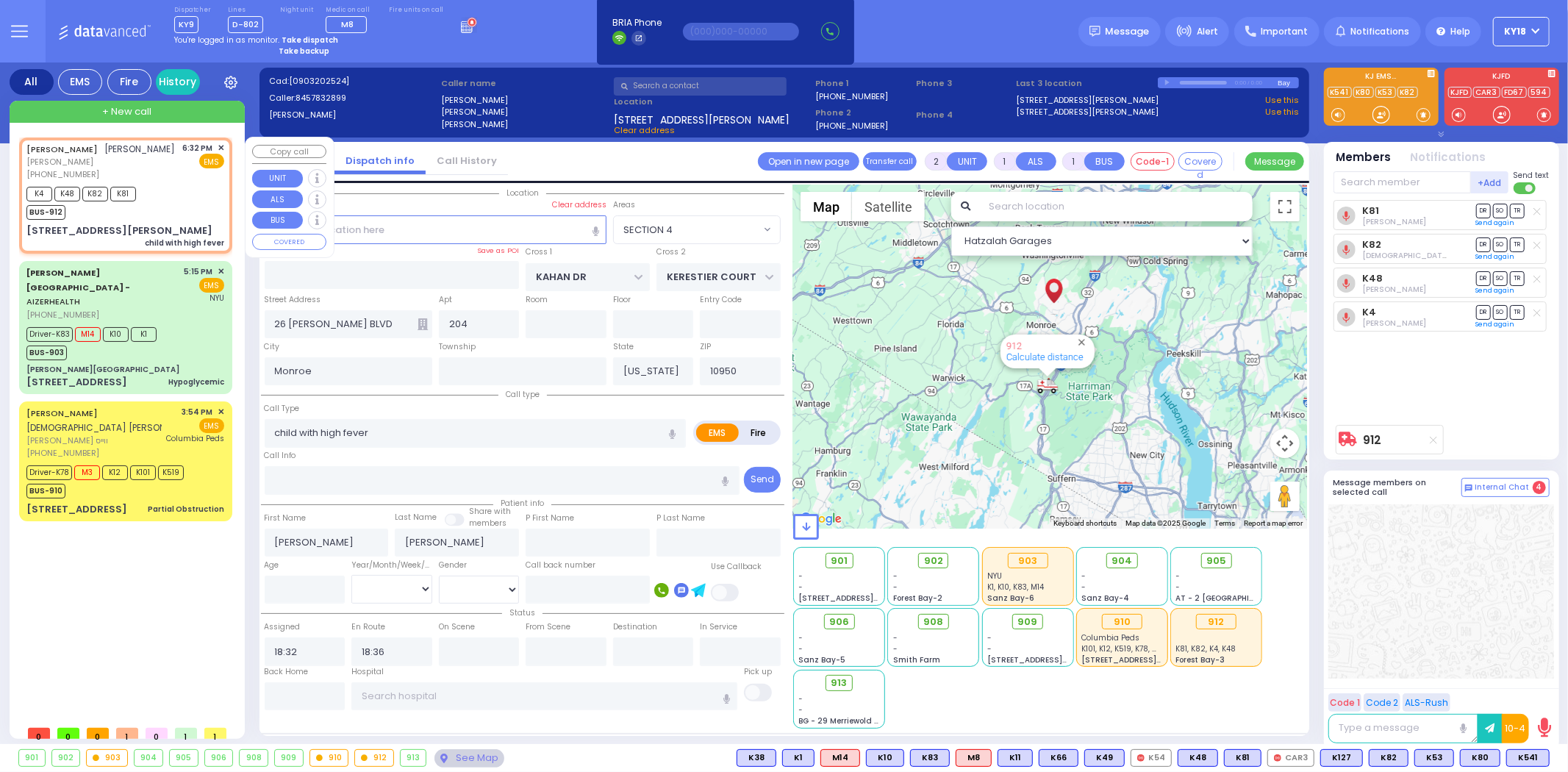
type input "6"
select select
radio input "true"
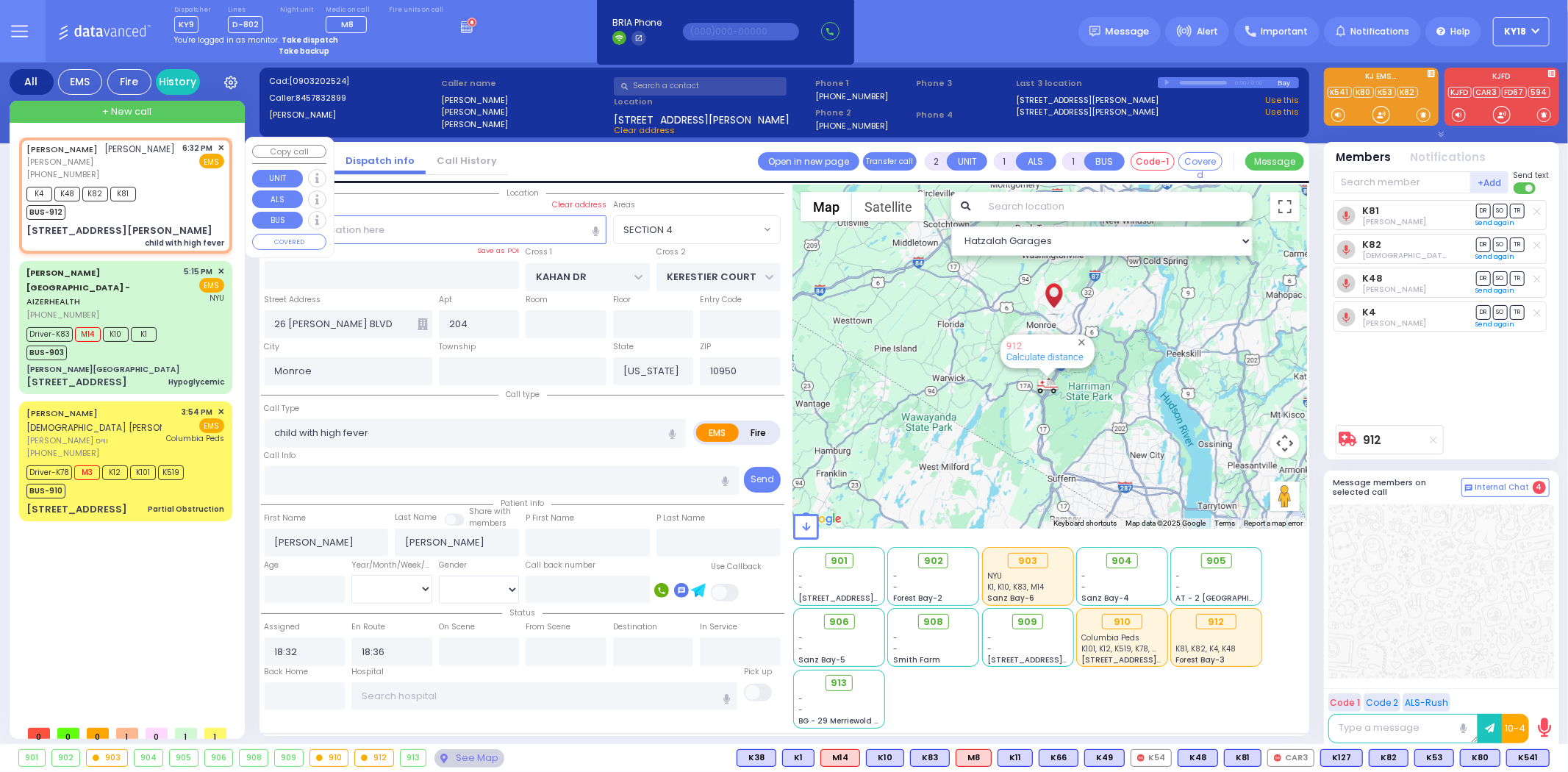
type input "Unknown"
select select "Year"
select select "Hatzalah Garages"
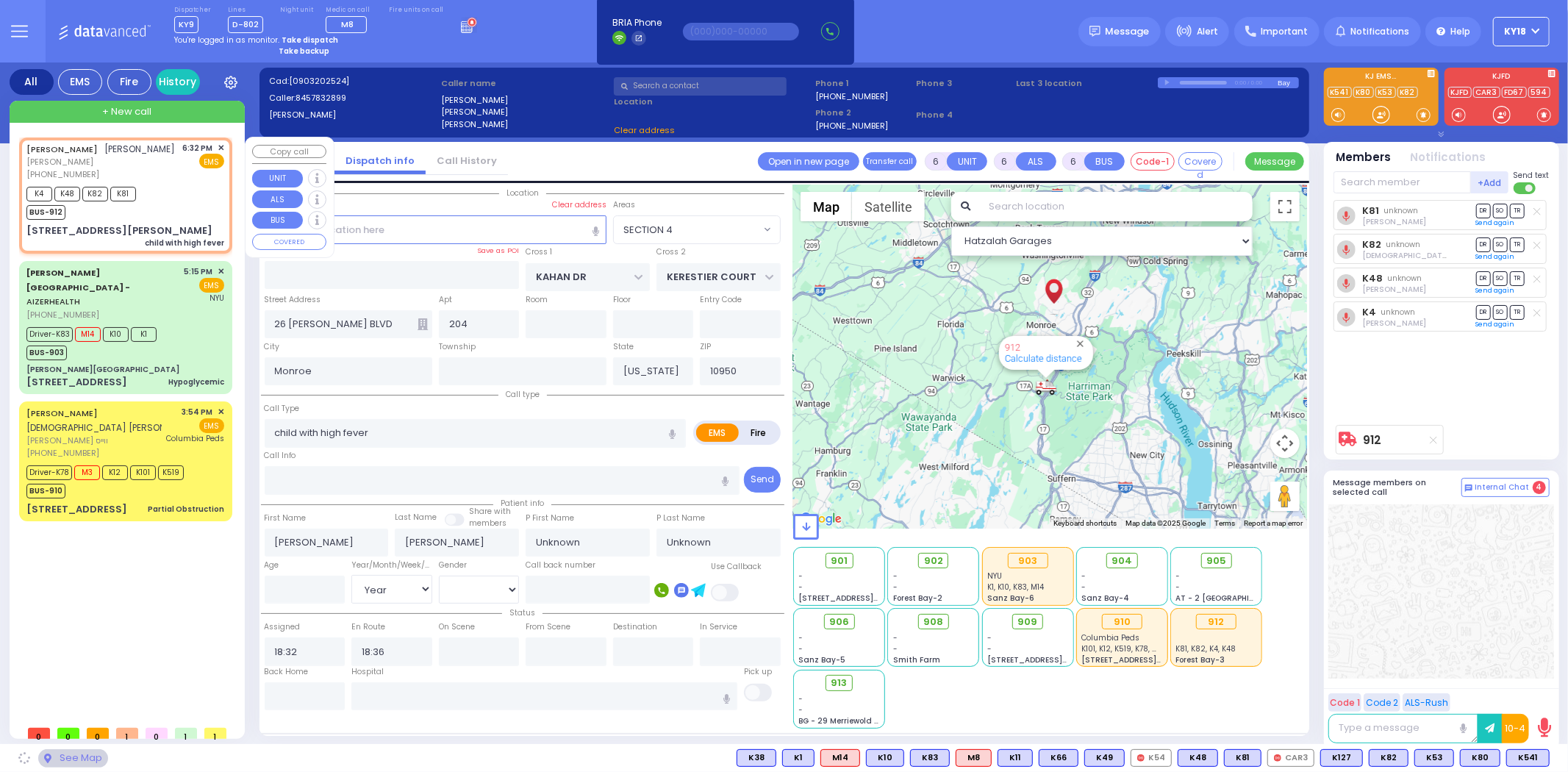
select select "SECTION 4"
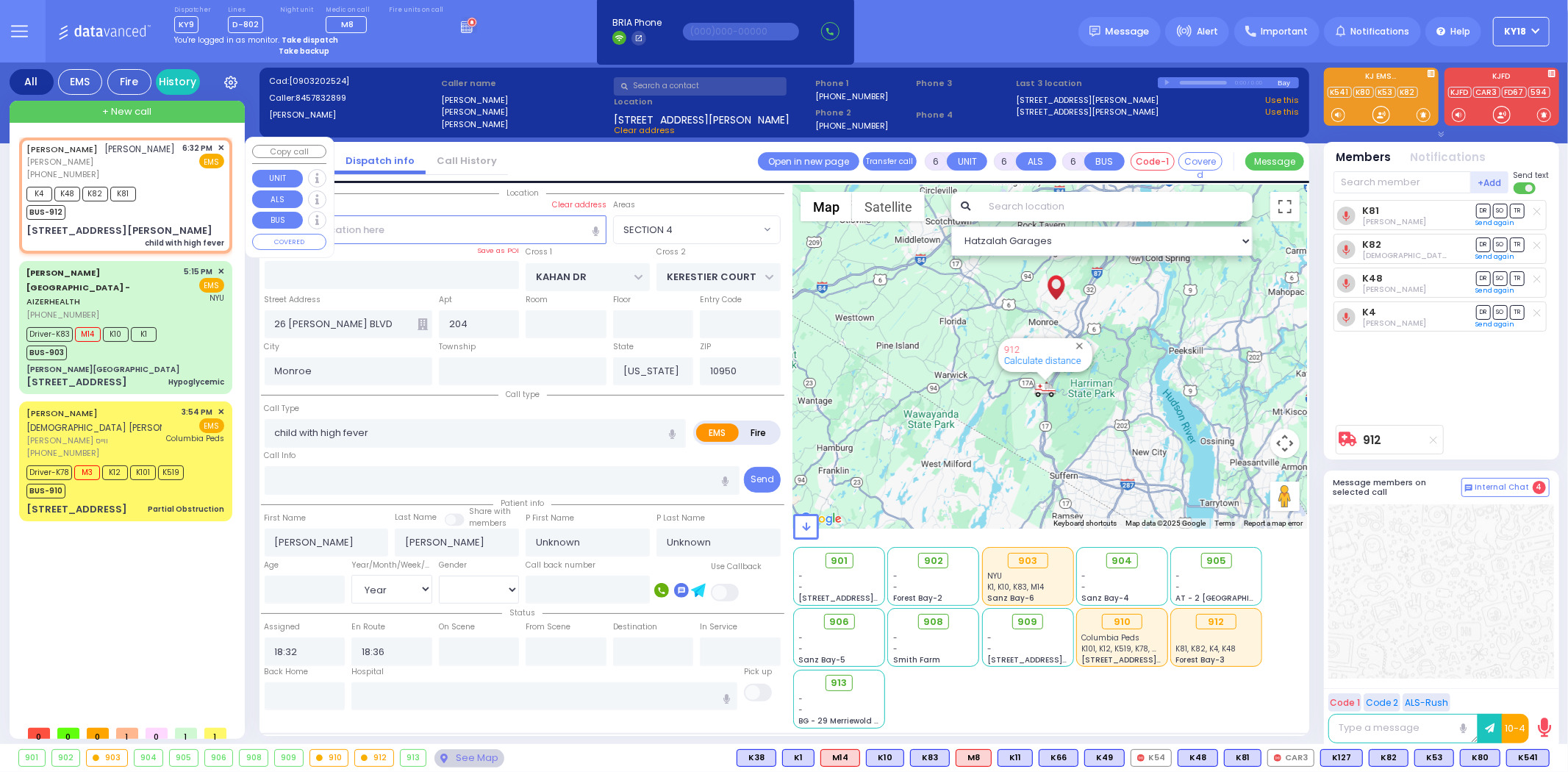
select select
radio input "true"
select select "Year"
select select "Hatzalah Garages"
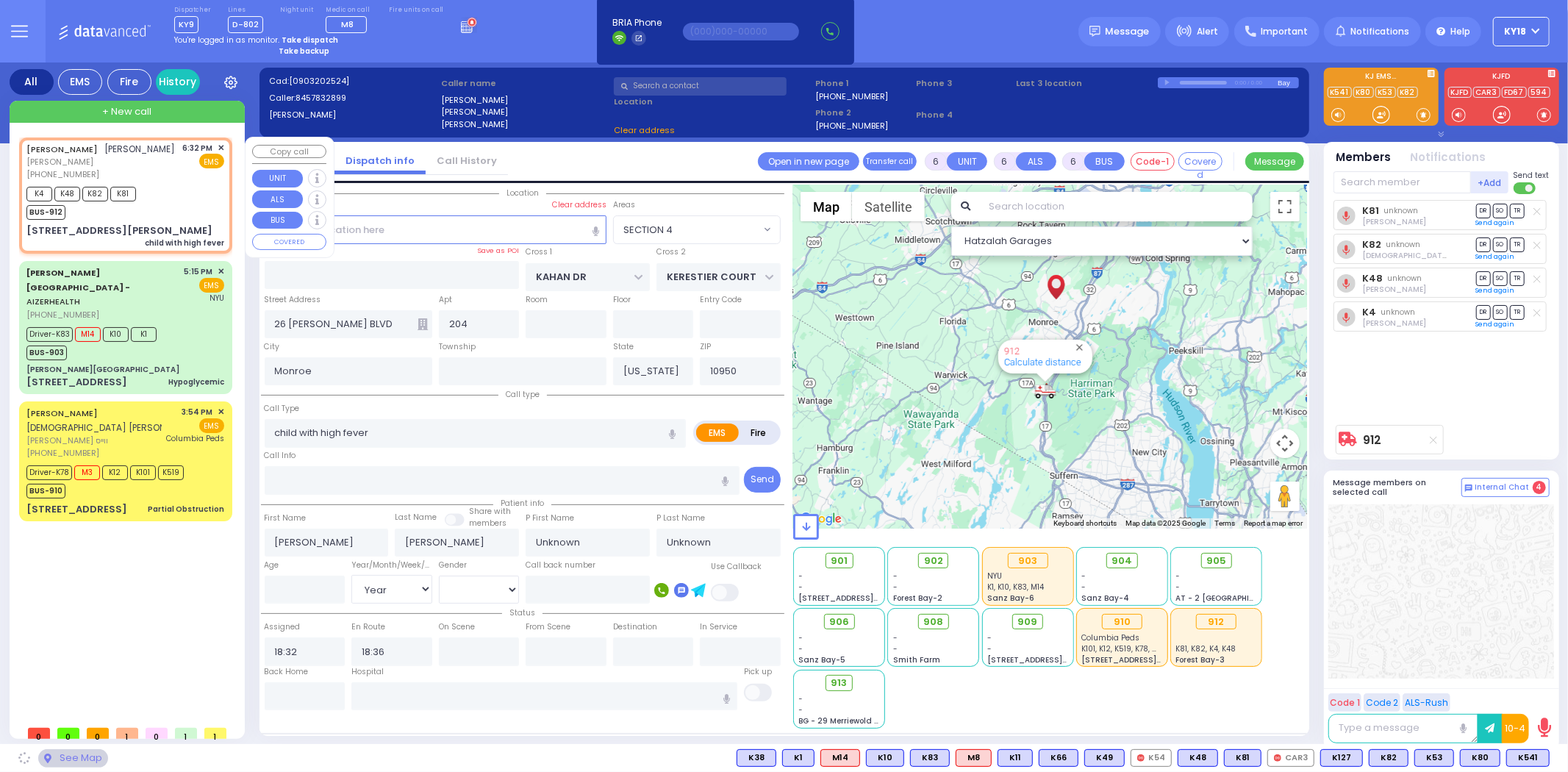
select select "SECTION 4"
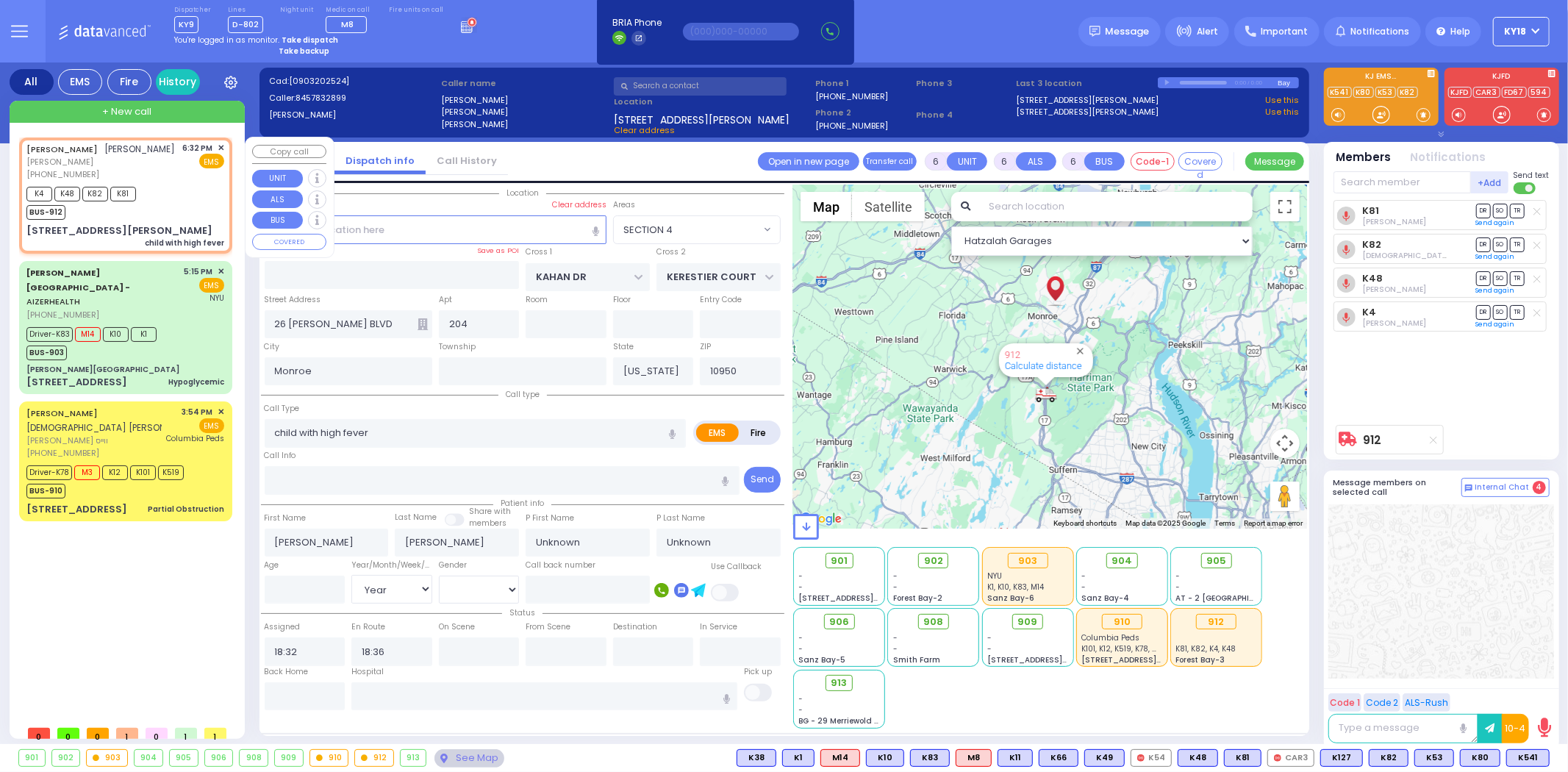
select select
radio input "true"
select select "Year"
select select "Hatzalah Garages"
select select "SECTION 4"
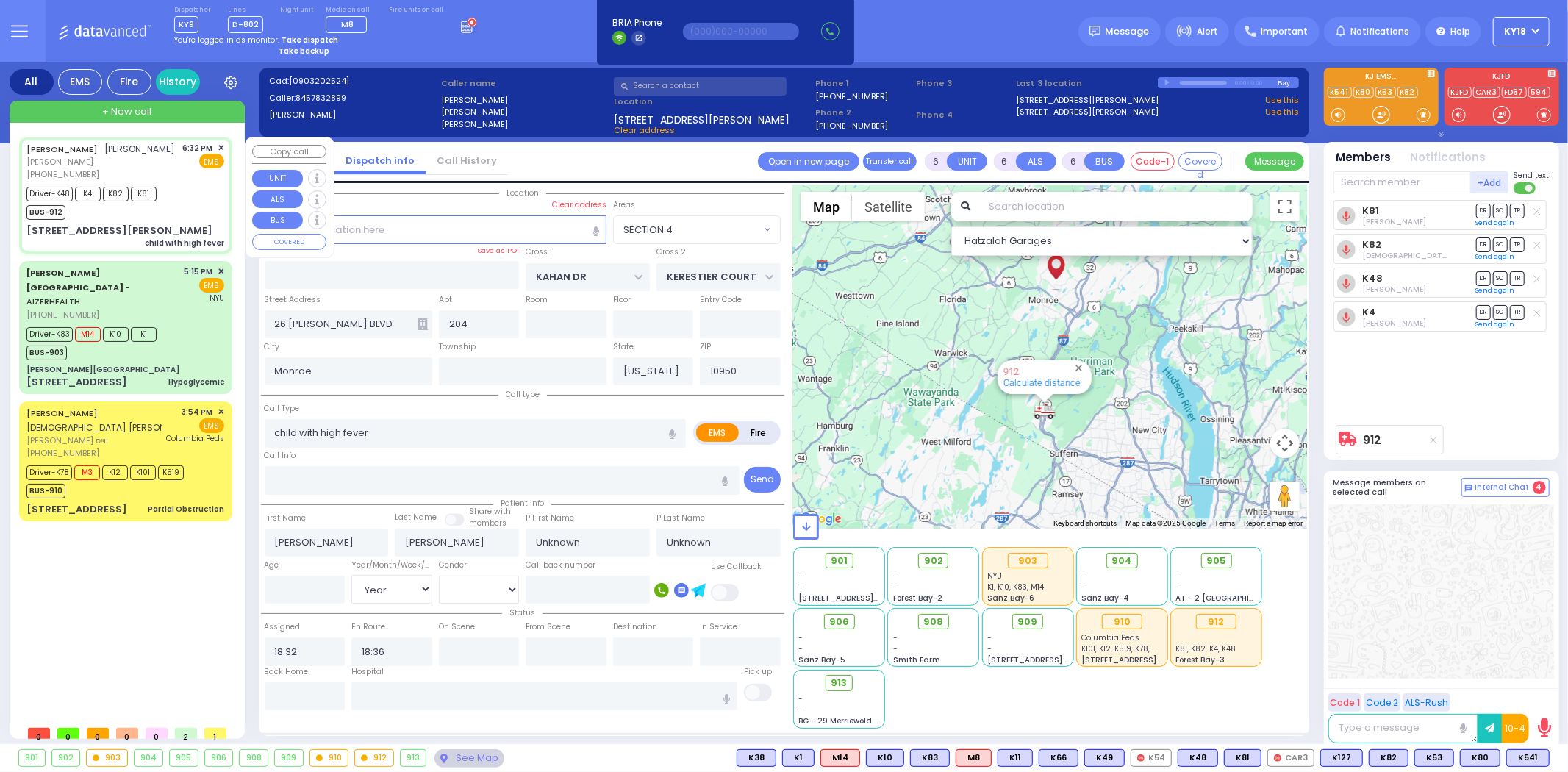
select select
radio input "true"
select select "Year"
type input "18:39"
type input "18:48"
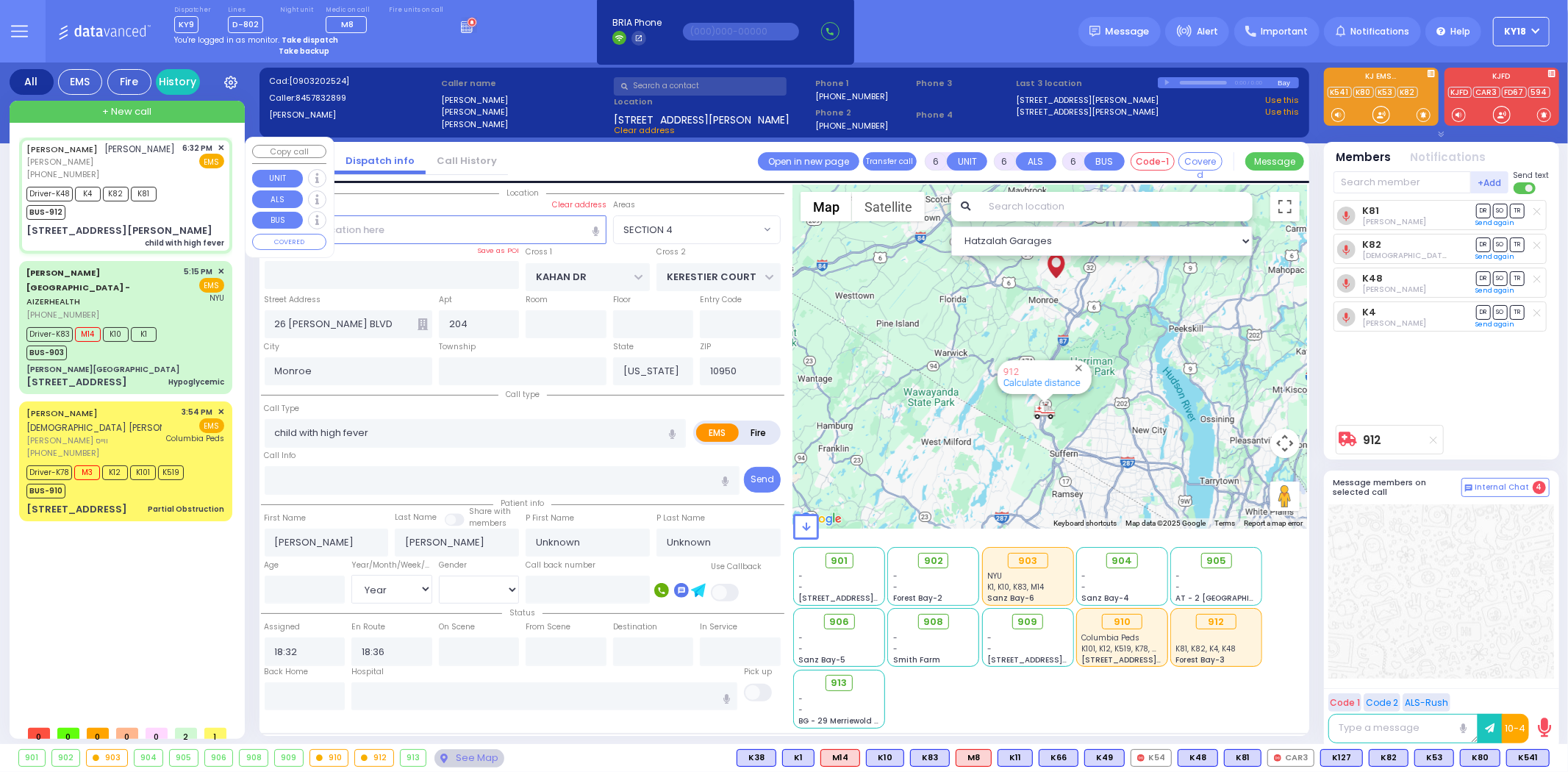
type input "19:30"
type input "19:40"
select select "Hatzalah Garages"
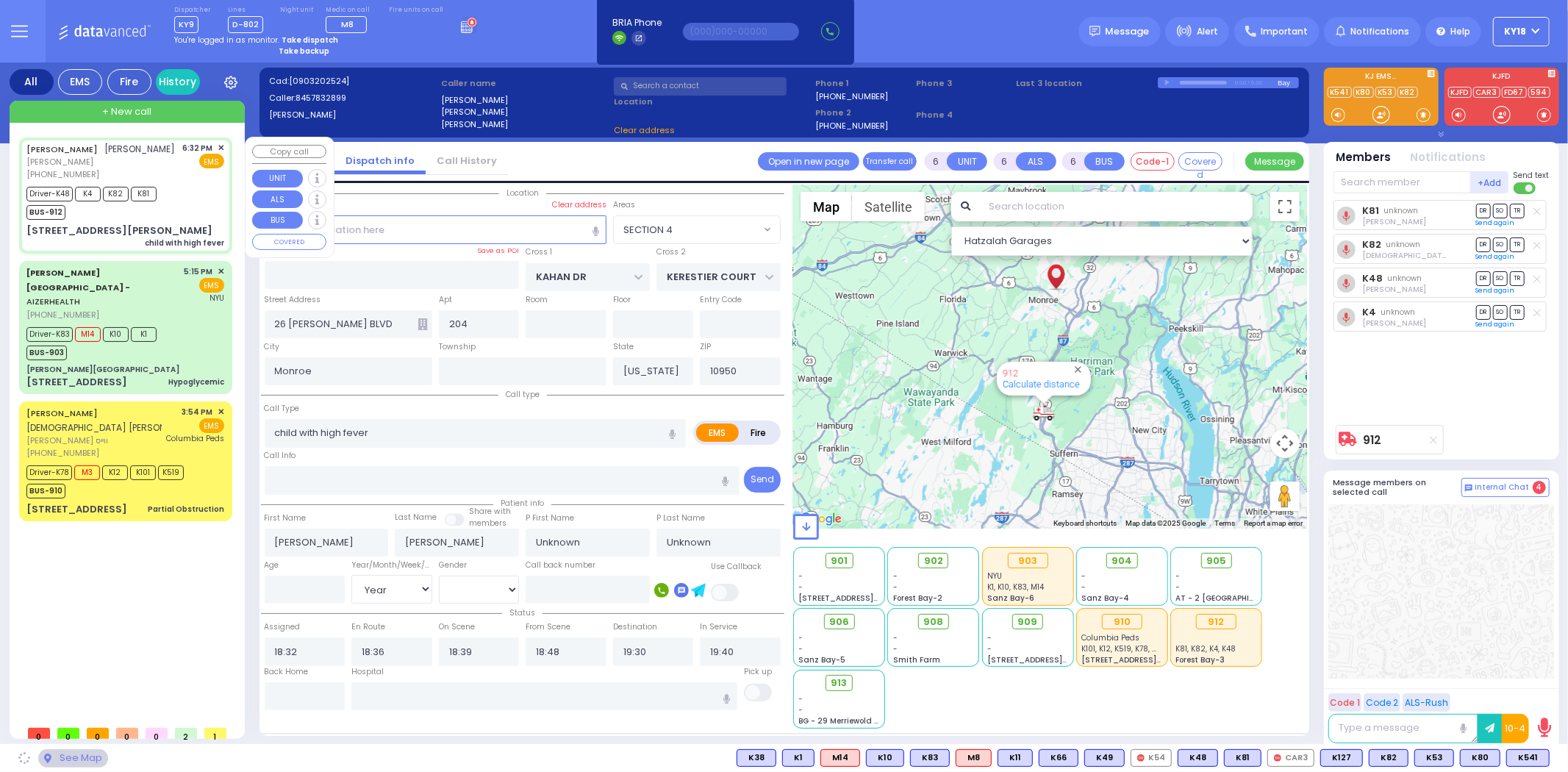
select select
radio input "true"
select select "Year"
select select "Hatzalah Garages"
radio input "true"
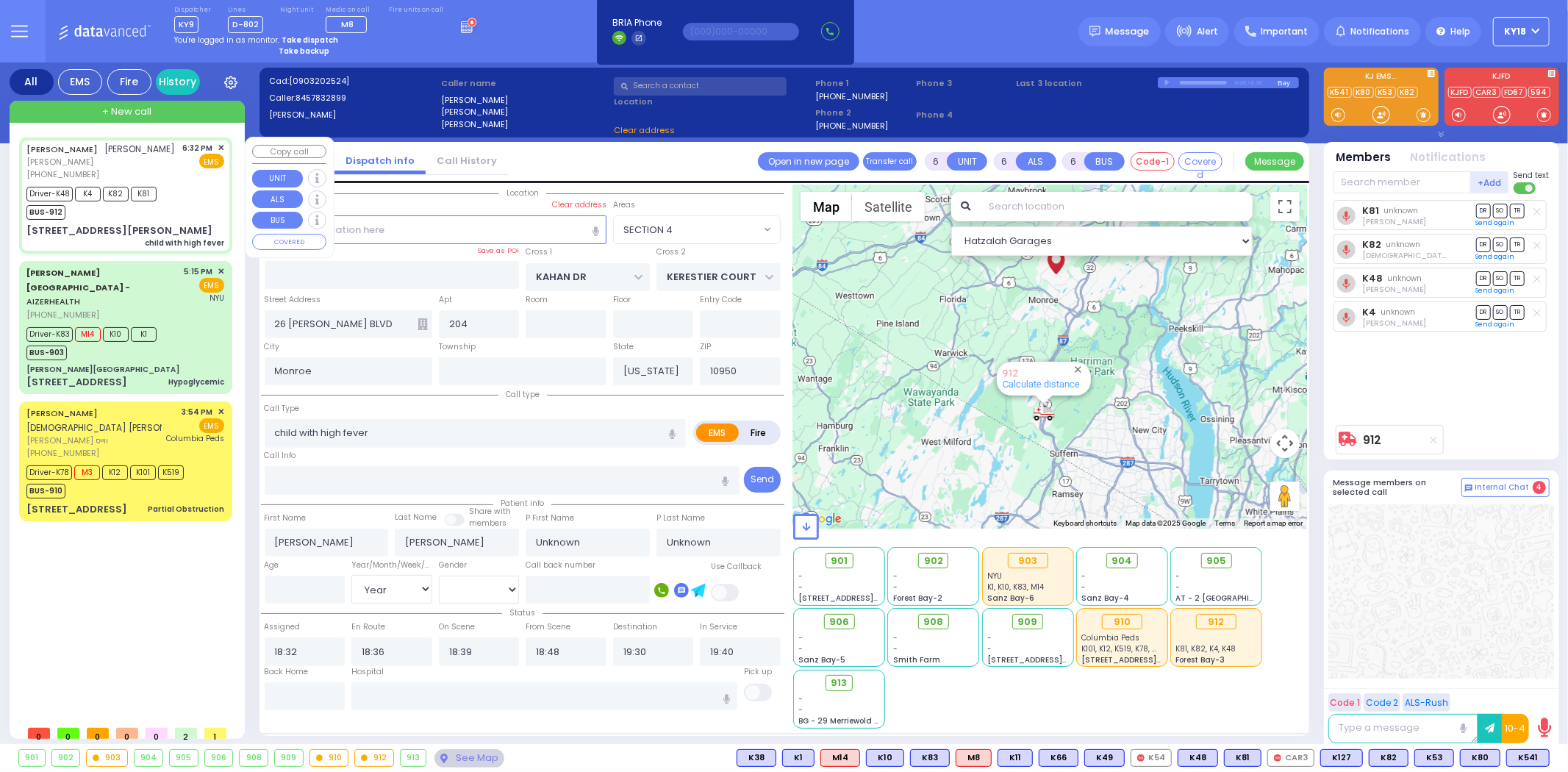
select select "Year"
select select
select select "Hatzalah Garages"
select select "SECTION 4"
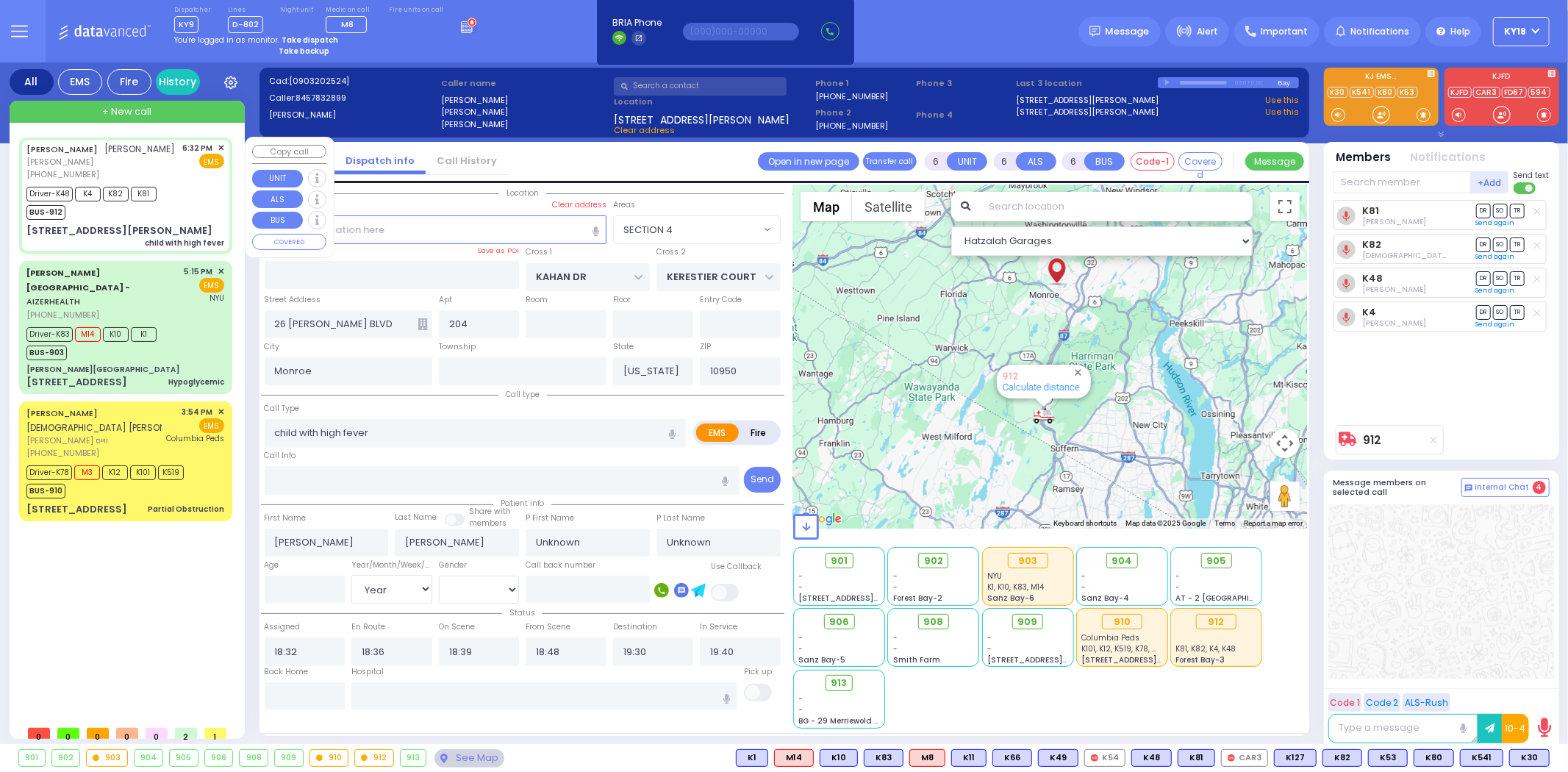
select select
radio input "true"
type input "[PERSON_NAME]"
type input "11"
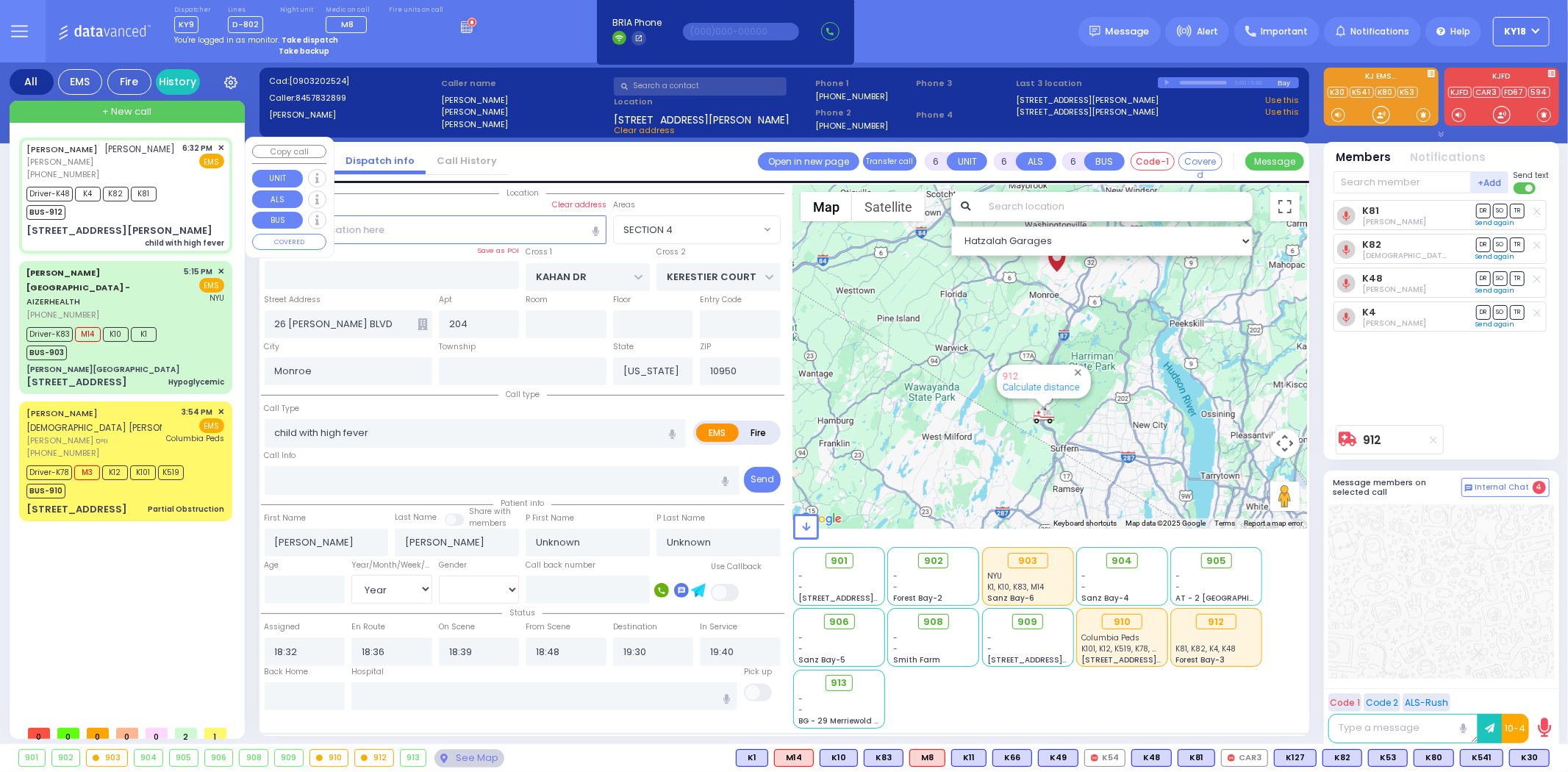
select select "Year"
select select "[DEMOGRAPHIC_DATA]"
select select "Hatzalah Garages"
select select "SECTION 4"
